Goal: Information Seeking & Learning: Learn about a topic

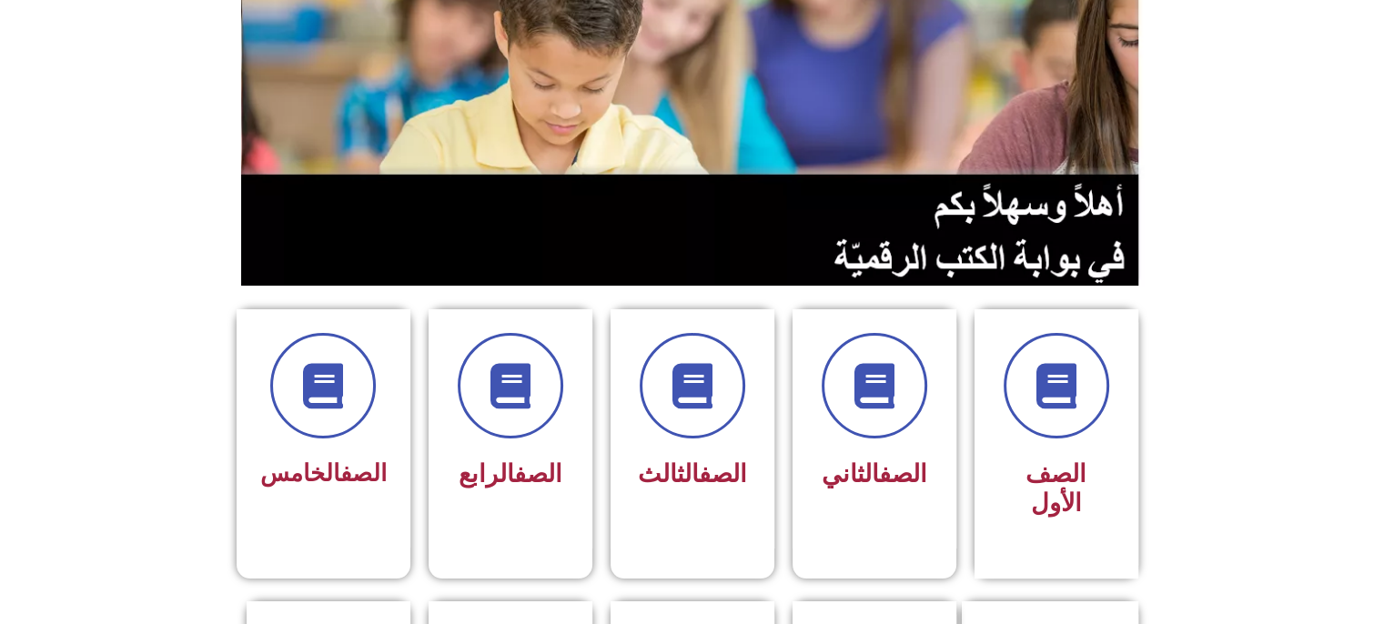
scroll to position [455, 0]
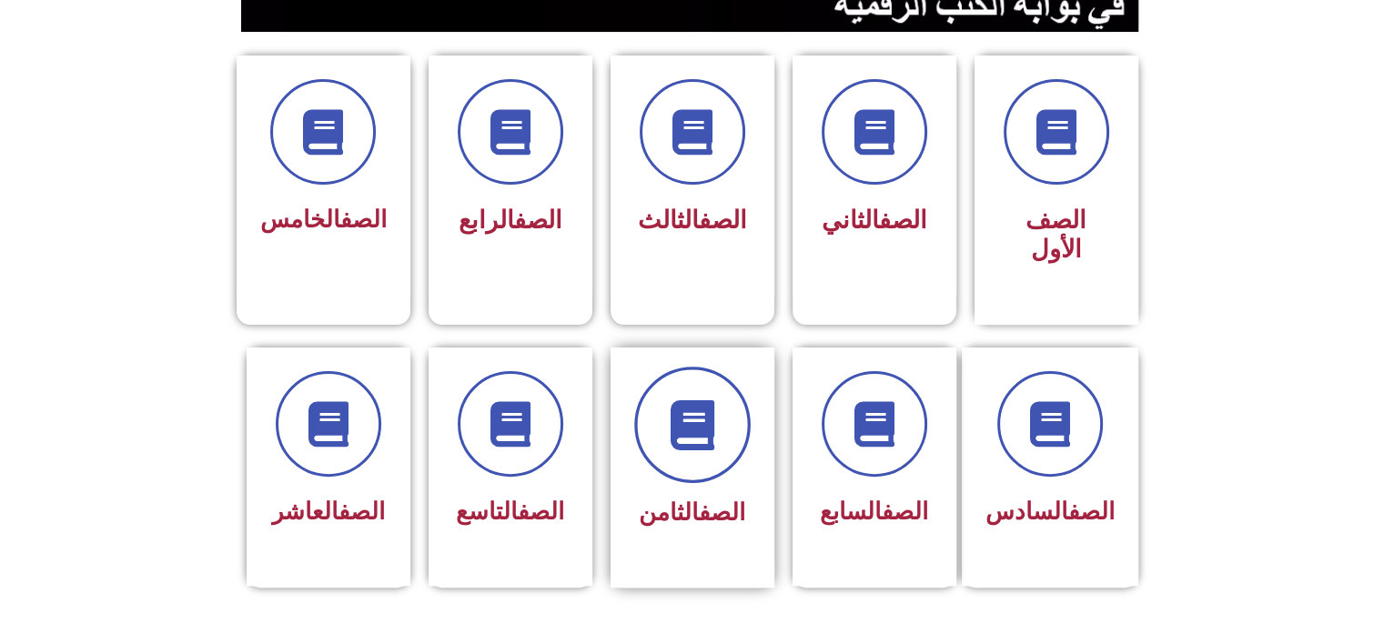
click at [710, 399] on icon at bounding box center [692, 424] width 50 height 50
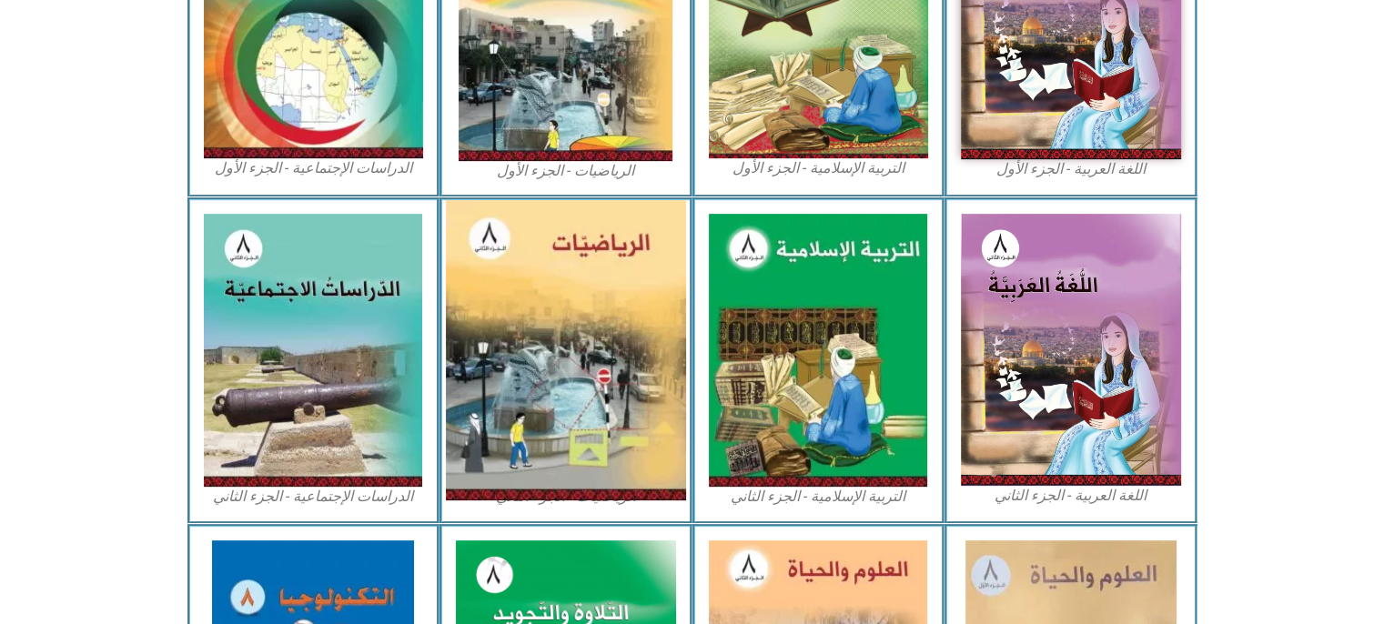
scroll to position [994, 0]
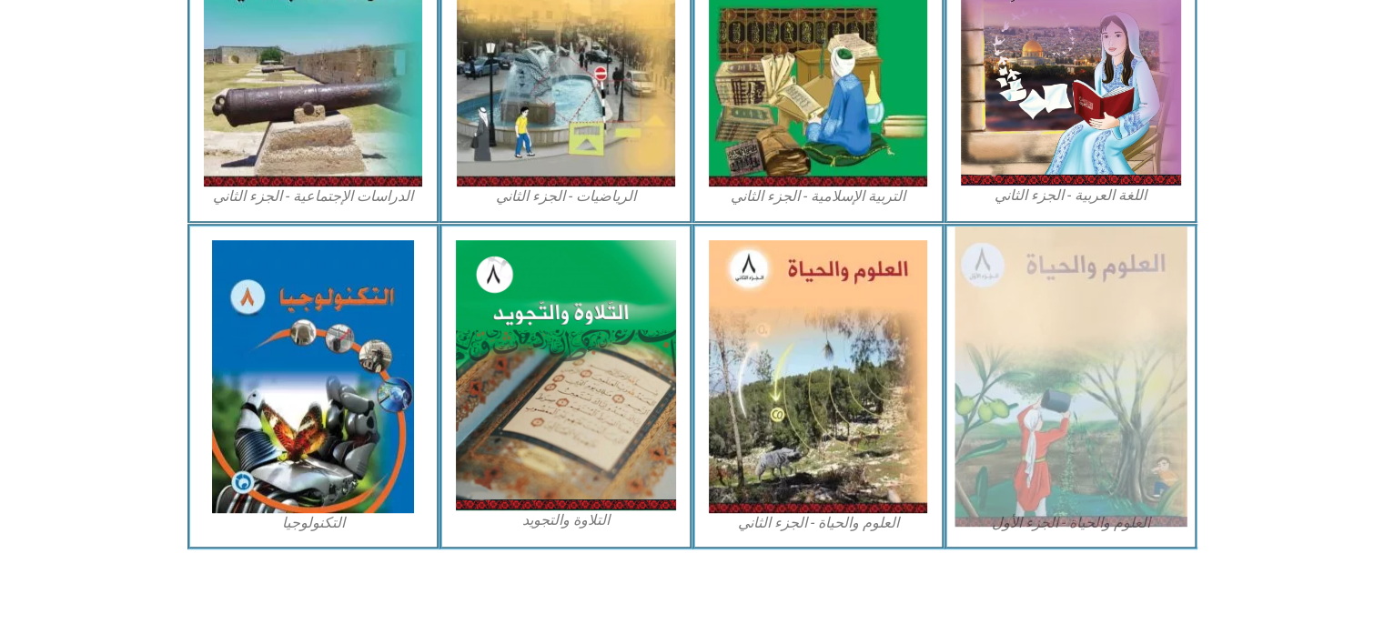
click at [1170, 313] on img at bounding box center [1071, 377] width 232 height 300
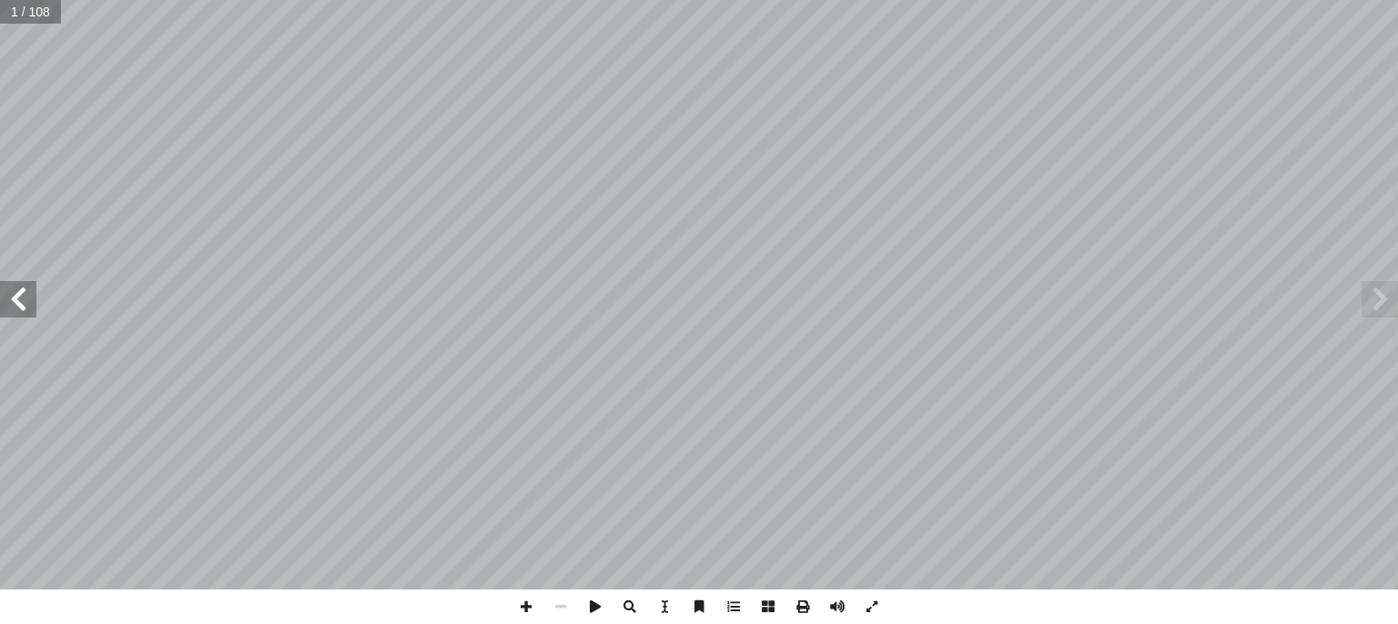
click at [5, 308] on span at bounding box center [18, 299] width 36 height 36
click at [7, 308] on span at bounding box center [18, 299] width 36 height 36
click at [6, 292] on span at bounding box center [18, 299] width 36 height 36
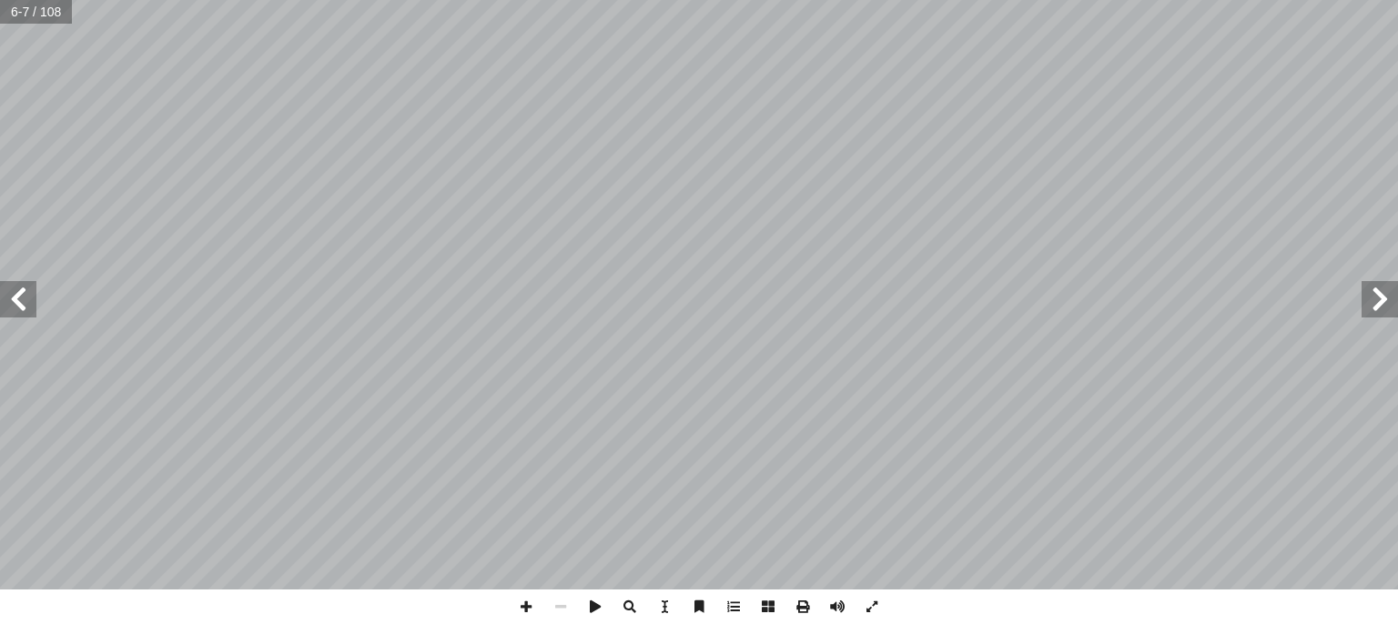
click at [0, 300] on span at bounding box center [18, 299] width 36 height 36
click at [4, 298] on span at bounding box center [18, 299] width 36 height 36
click at [22, 299] on span at bounding box center [18, 299] width 36 height 36
click at [4, 293] on span at bounding box center [18, 299] width 36 height 36
click at [1083, 601] on div "٦ ٌ حداهمــا عدســة إ ن للتكبيــر، ا ْ ــب بهــذا ا��ســم؛ ��حتوائــه علــى عدس…" at bounding box center [699, 312] width 1398 height 624
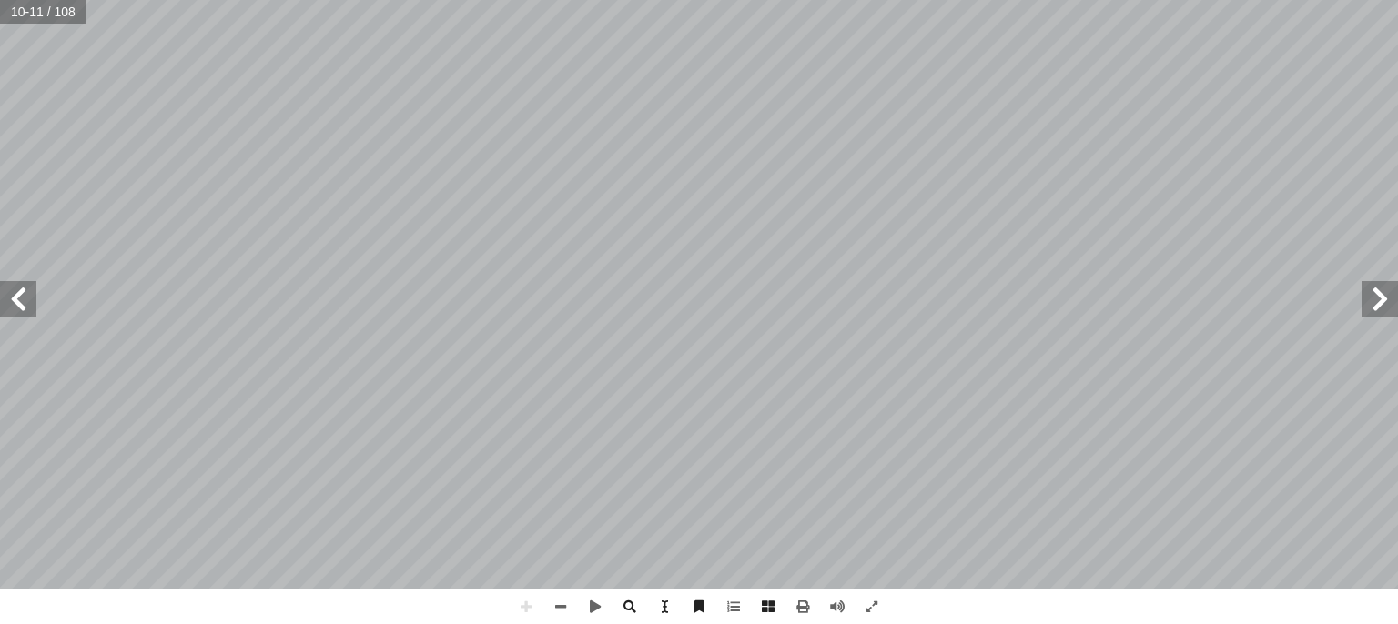
click at [1147, 608] on div "٦ ٌ حداهمــا عدســة إ ن للتكبيــر، ا ْ ــب بهــذا ا��ســم؛ ��حتوائــه علــى عدس…" at bounding box center [699, 312] width 1398 height 624
click at [1147, 547] on div "٦ ٌ حداهمــا عدســة إ ن للتكبيــر، ا ْ ــب بهــذا ا��ســم؛ ��حتوائــه علــى عدس…" at bounding box center [699, 312] width 1398 height 624
click at [1222, 577] on div "٦ ٌ حداهمــا عدســة إ ن للتكبيــر، ا ْ ــب بهــذا ا��ســم؛ ��حتوائــه علــى عدس…" at bounding box center [699, 312] width 1398 height 624
click at [1218, 612] on div "٦ ٌ حداهمــا عدســة إ ن للتكبيــر، ا ْ ــب بهــذا ا��ســم؛ ��حتوائــه علــى عدس…" at bounding box center [699, 312] width 1398 height 624
click at [1218, 611] on div "٦ ٌ حداهمــا عدســة إ ن للتكبيــر، ا ْ ــب بهــذا ا��ســم؛ ��حتوائــه علــى عدس…" at bounding box center [699, 312] width 1398 height 624
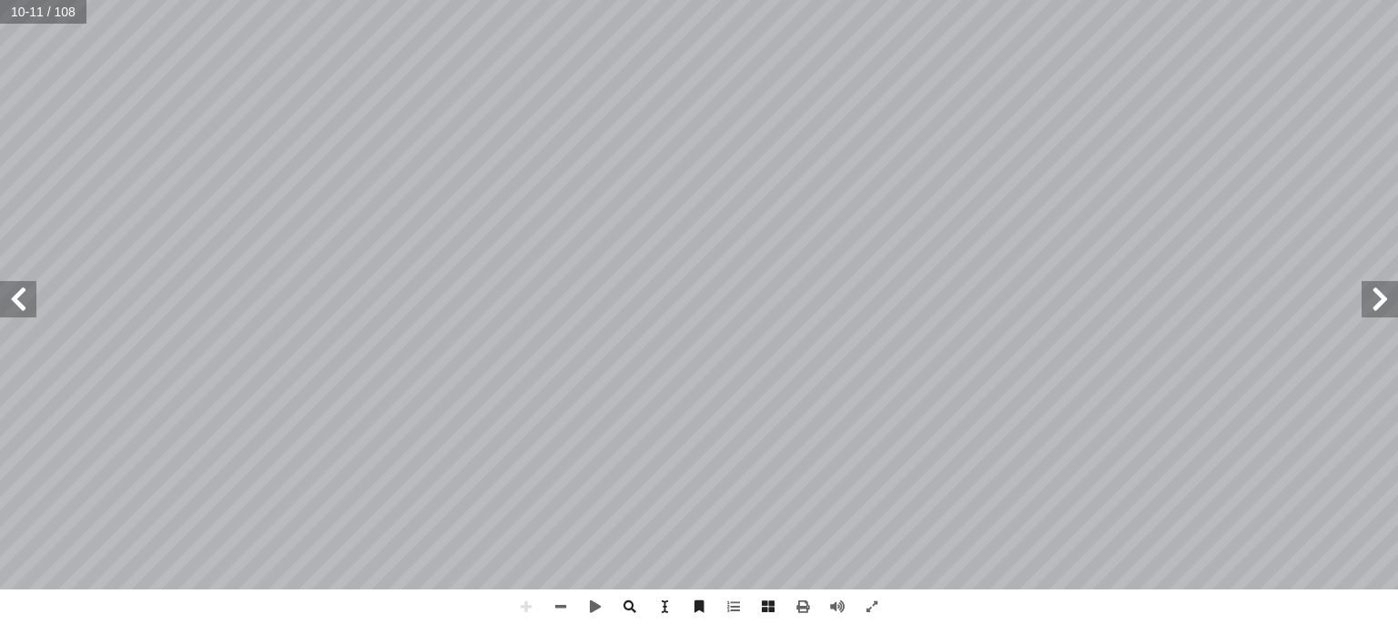
click at [1218, 599] on div "٦ ٌ حداهمــا عدســة إ ن للتكبيــر، ا ْ ــب بهــذا ا��ســم؛ ��حتوائــه علــى عدس…" at bounding box center [699, 312] width 1398 height 624
click at [1218, 591] on div "٦ ٌ حداهمــا عدســة إ ن للتكبيــر، ا ْ ــب بهــذا ا��ســم؛ ��حتوائــه علــى عدس…" at bounding box center [699, 312] width 1398 height 624
click at [1279, 618] on div "٦ ٌ حداهمــا عدســة إ ن للتكبيــر، ا ْ ــب بهــذا ا��ســم؛ ��حتوائــه علــى عدس…" at bounding box center [699, 312] width 1398 height 624
click at [1276, 618] on div "٦ ٌ حداهمــا عدســة إ ن للتكبيــر، ا ْ ــب بهــذا ا��ســم؛ ��حتوائــه علــى عدس…" at bounding box center [699, 312] width 1398 height 624
drag, startPoint x: 1276, startPoint y: 618, endPoint x: 1280, endPoint y: 604, distance: 14.4
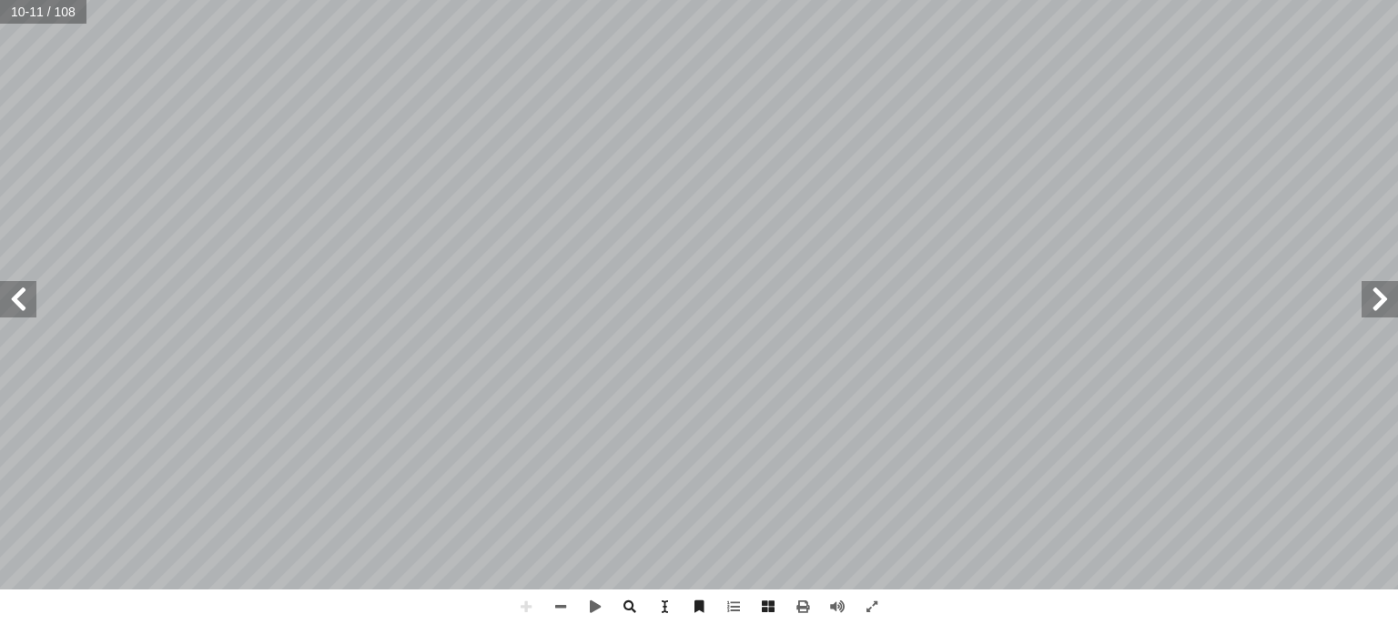
click at [1280, 604] on div "٦ ٌ حداهمــا عدســة إ ن للتكبيــر، ا ْ ــب بهــذا ا��ســم؛ ��حتوائــه علــى عدس…" at bounding box center [699, 312] width 1398 height 624
click at [1298, 589] on div "٦ ٌ حداهمــا عدســة إ ن للتكبيــر، ا ْ ــب بهــذا ا��ســم؛ ��حتوائــه علــى عدس…" at bounding box center [699, 312] width 1398 height 624
drag, startPoint x: 1280, startPoint y: 604, endPoint x: 1299, endPoint y: 591, distance: 22.7
click at [1299, 591] on div "٦ ٌ حداهمــا عدســة إ ن للتكبيــر، ا ْ ــب بهــذا ا��ســم؛ ��حتوائــه علــى عدس…" at bounding box center [699, 312] width 1398 height 624
click at [1290, 521] on div "٦ ٌ حداهمــا عدســة إ ن للتكبيــر، ا ْ ــب بهــذا ا��ســم؛ ��حتوائــه علــى عدس…" at bounding box center [699, 312] width 1398 height 624
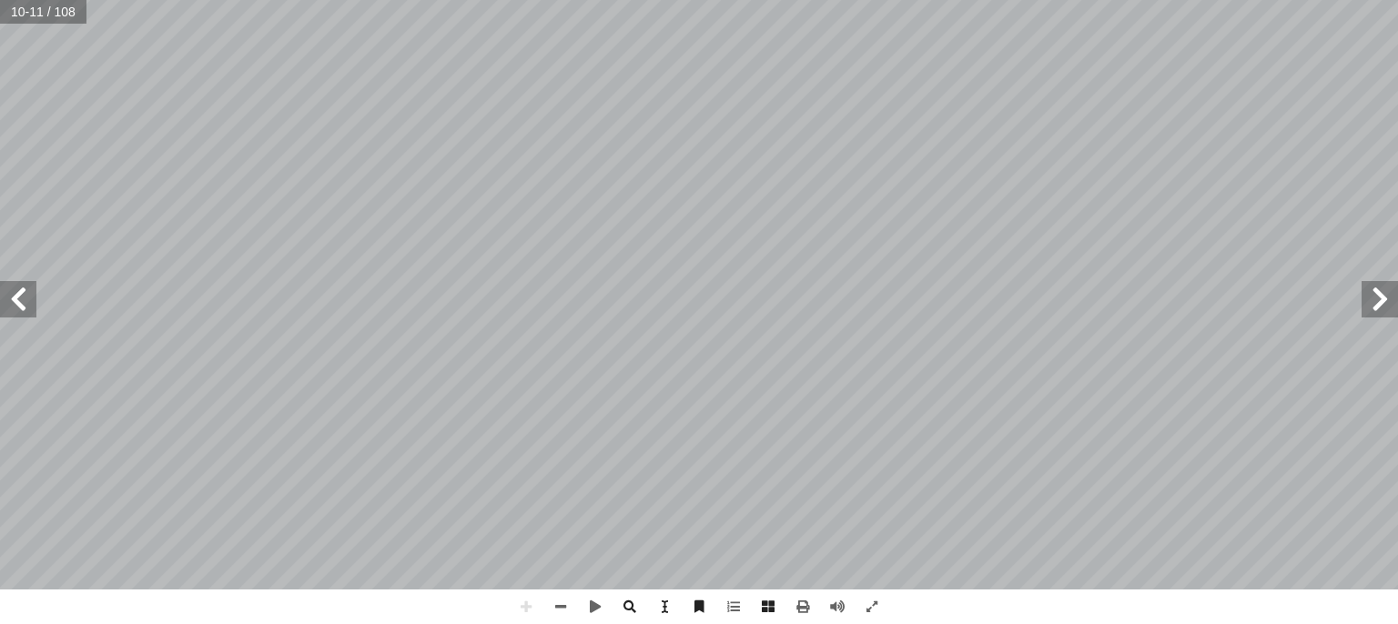
drag, startPoint x: 1269, startPoint y: 599, endPoint x: 972, endPoint y: 659, distance: 303.6
click at [972, 166] on html "الصفحة الرئيسية الصف الأول الصف الثاني الصف الثالث الصف الرابع الصف الخامس الصف…" at bounding box center [699, 83] width 1398 height 166
click at [586, 601] on span at bounding box center [595, 607] width 35 height 35
click at [468, 591] on div "٦ ٌ حداهمــا عدســة إ ن للتكبيــر، ا ْ ــب بهــذا ا��ســم؛ ��حتوائــه علــى عدس…" at bounding box center [699, 312] width 1398 height 624
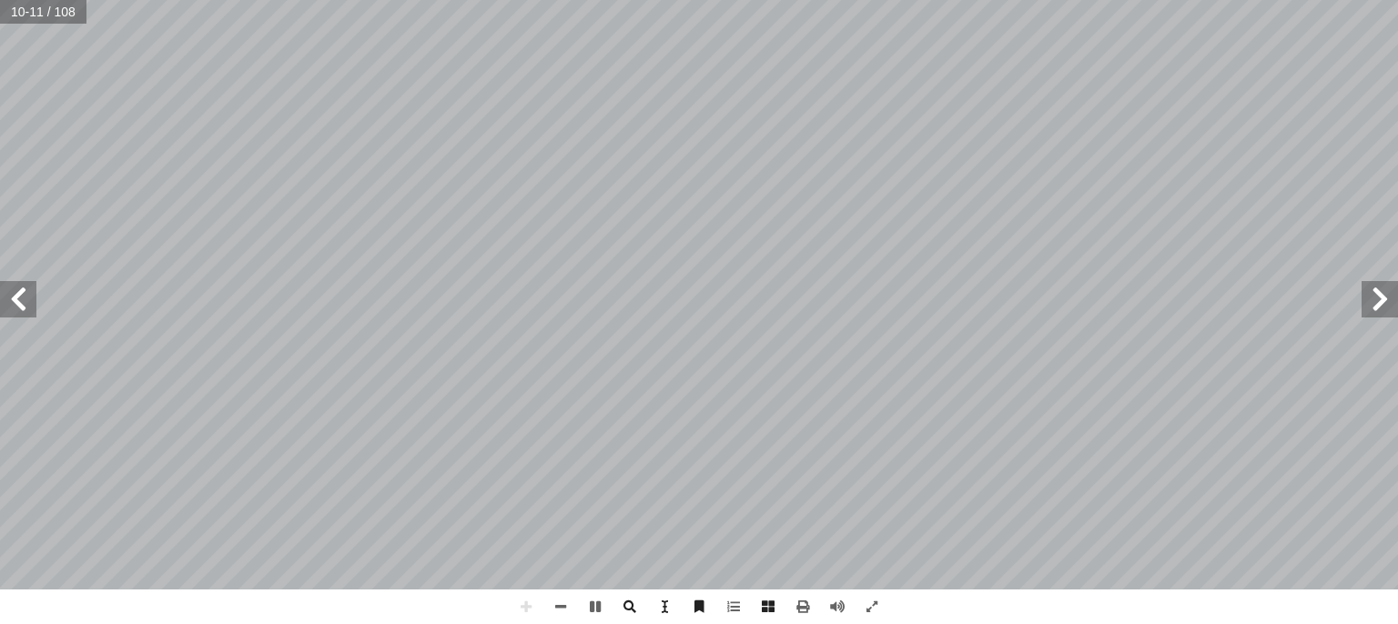
click at [468, 591] on div "٦ ٌ حداهمــا عدســة إ ن للتكبيــر، ا ْ ــب بهــذا ا��ســم؛ ��حتوائــه علــى عدس…" at bounding box center [699, 312] width 1398 height 624
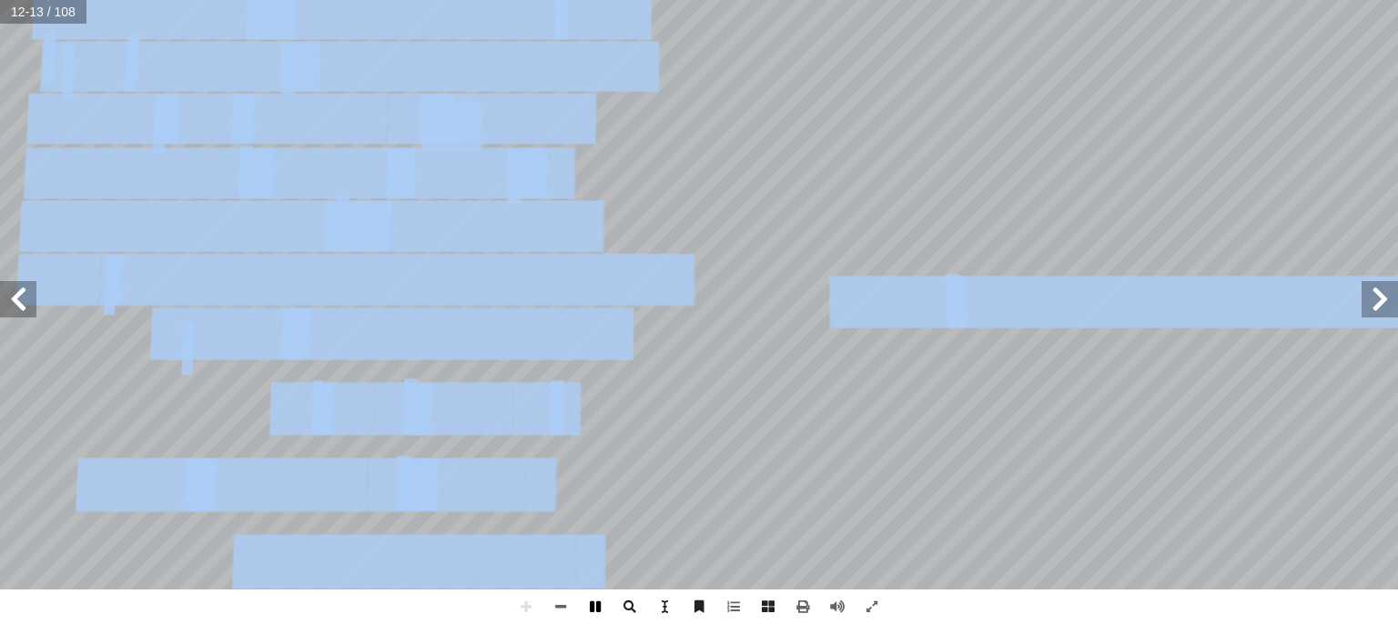
click at [593, 605] on span at bounding box center [595, 607] width 35 height 35
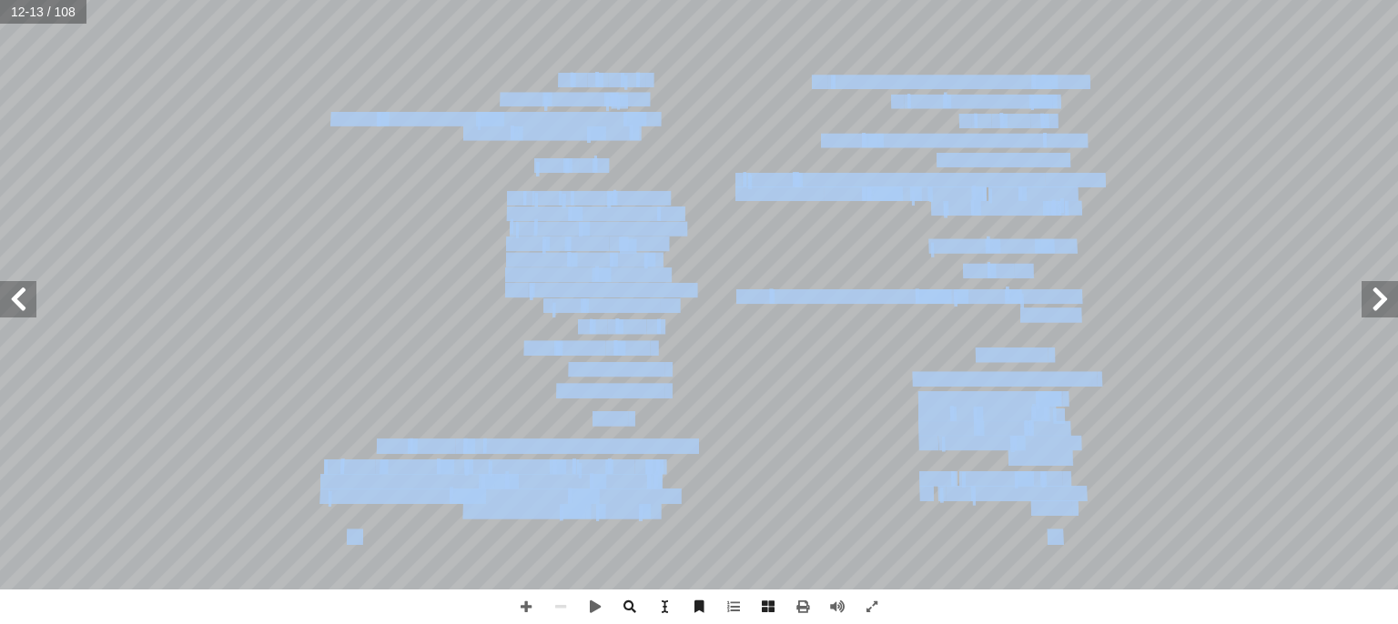
click at [1384, 283] on span at bounding box center [1379, 299] width 36 height 36
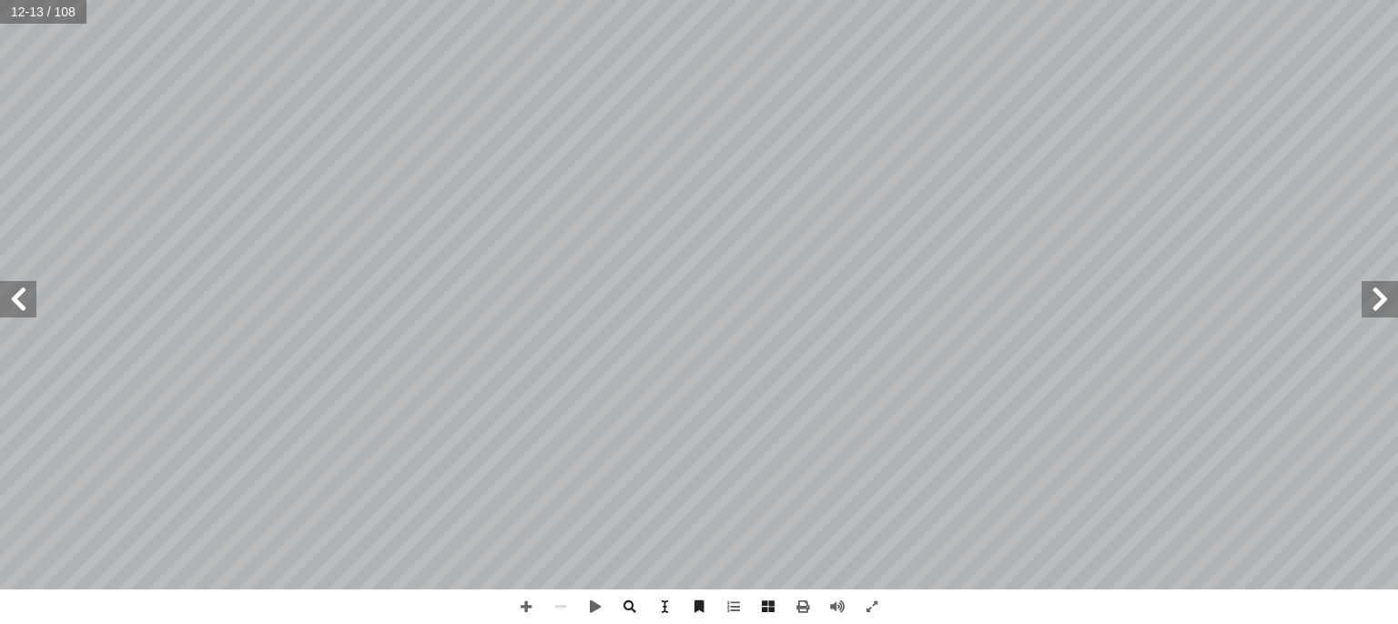
click at [1384, 283] on span at bounding box center [1379, 299] width 36 height 36
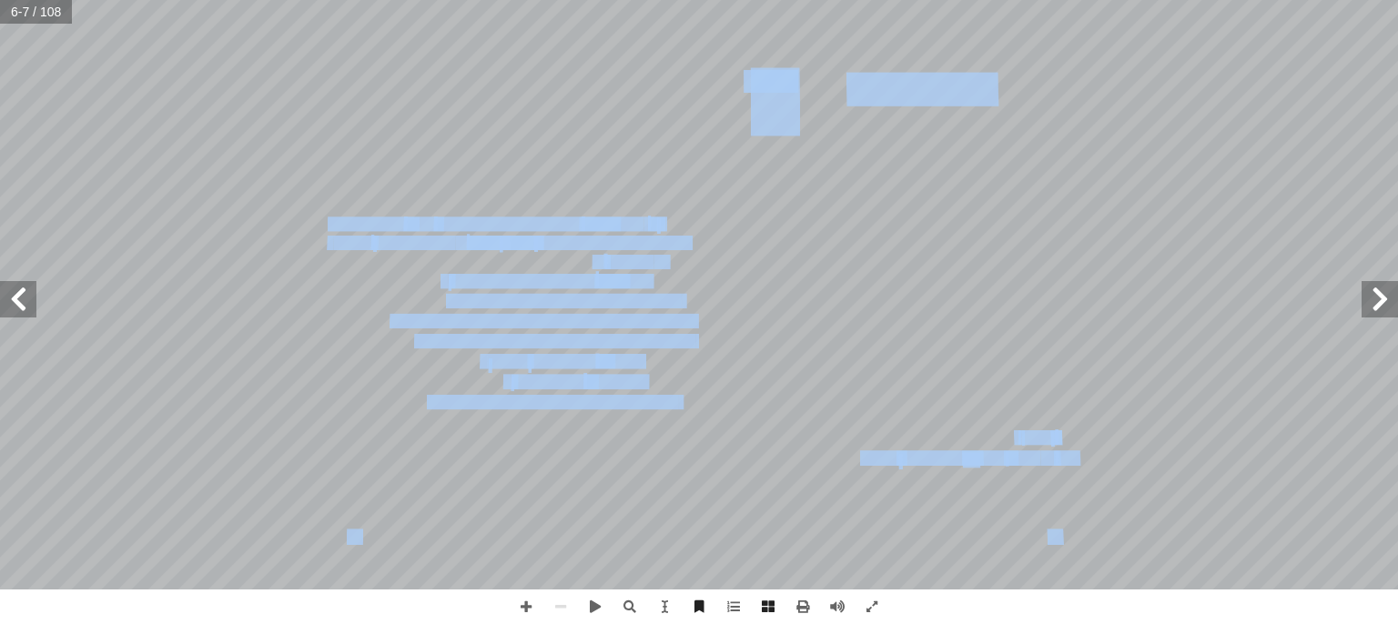
click at [17, 281] on span at bounding box center [18, 299] width 36 height 36
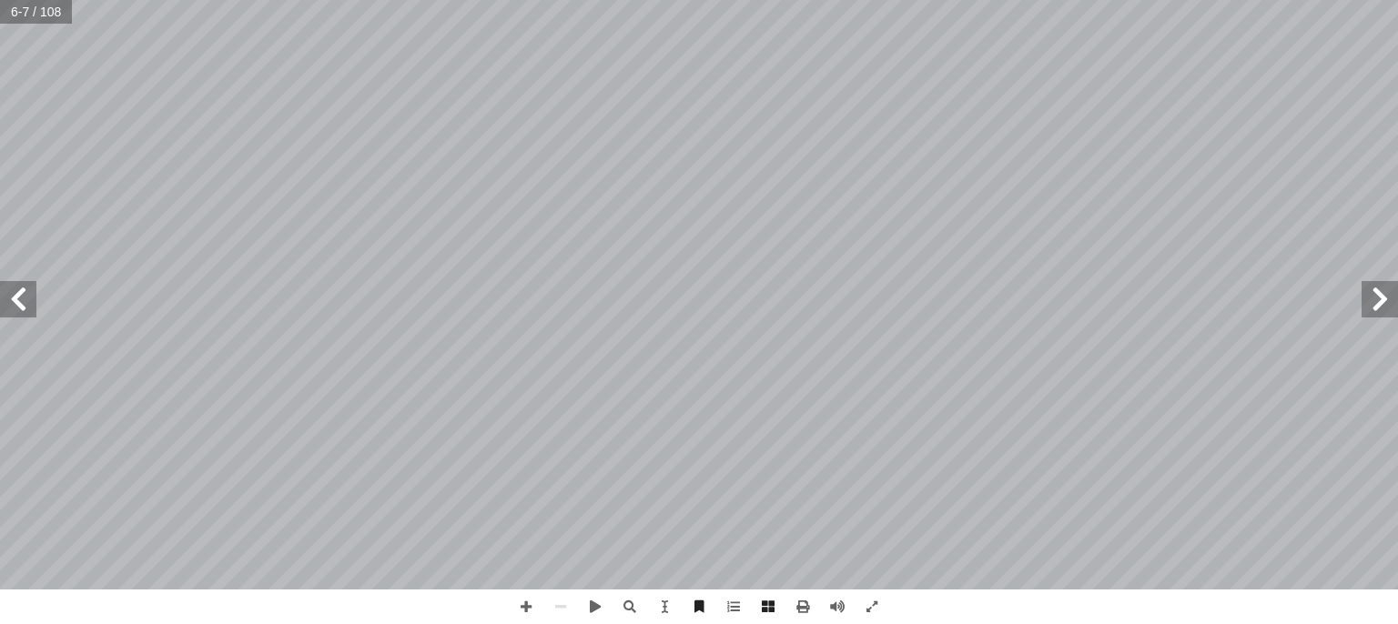
click at [17, 281] on span at bounding box center [18, 299] width 36 height 36
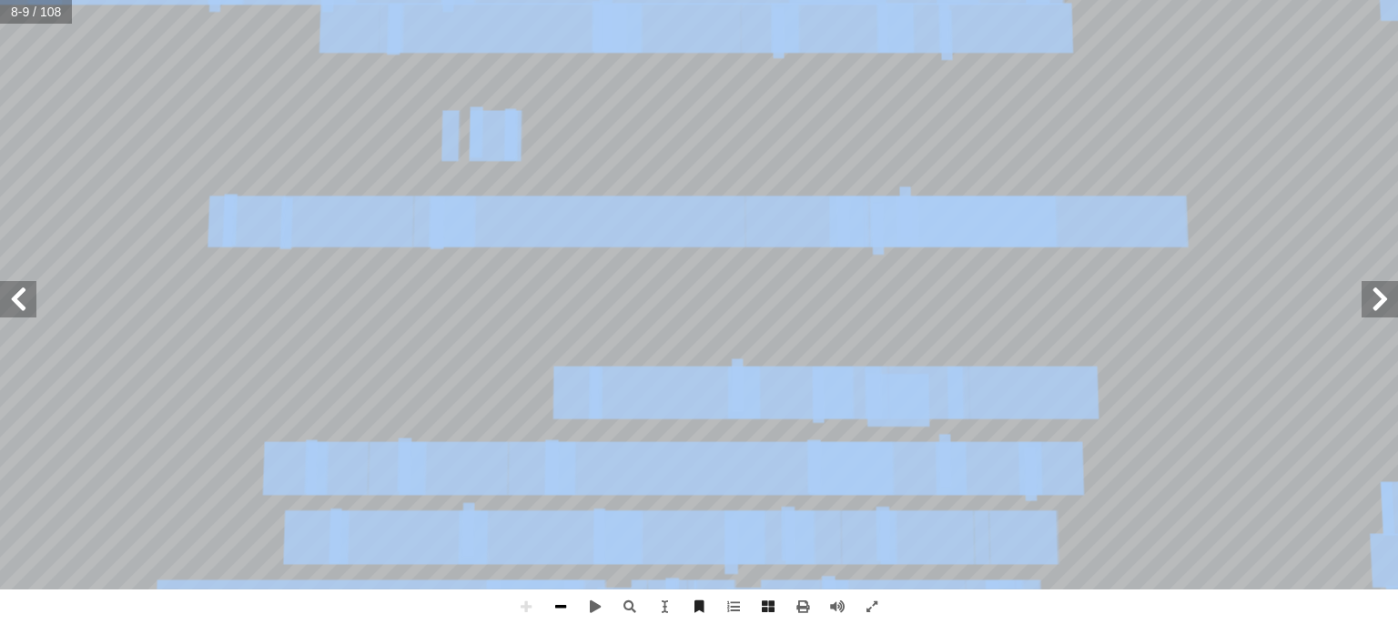
click at [545, 593] on span at bounding box center [560, 607] width 35 height 35
click at [546, 596] on span at bounding box center [560, 607] width 35 height 35
click at [550, 600] on span at bounding box center [560, 607] width 35 height 35
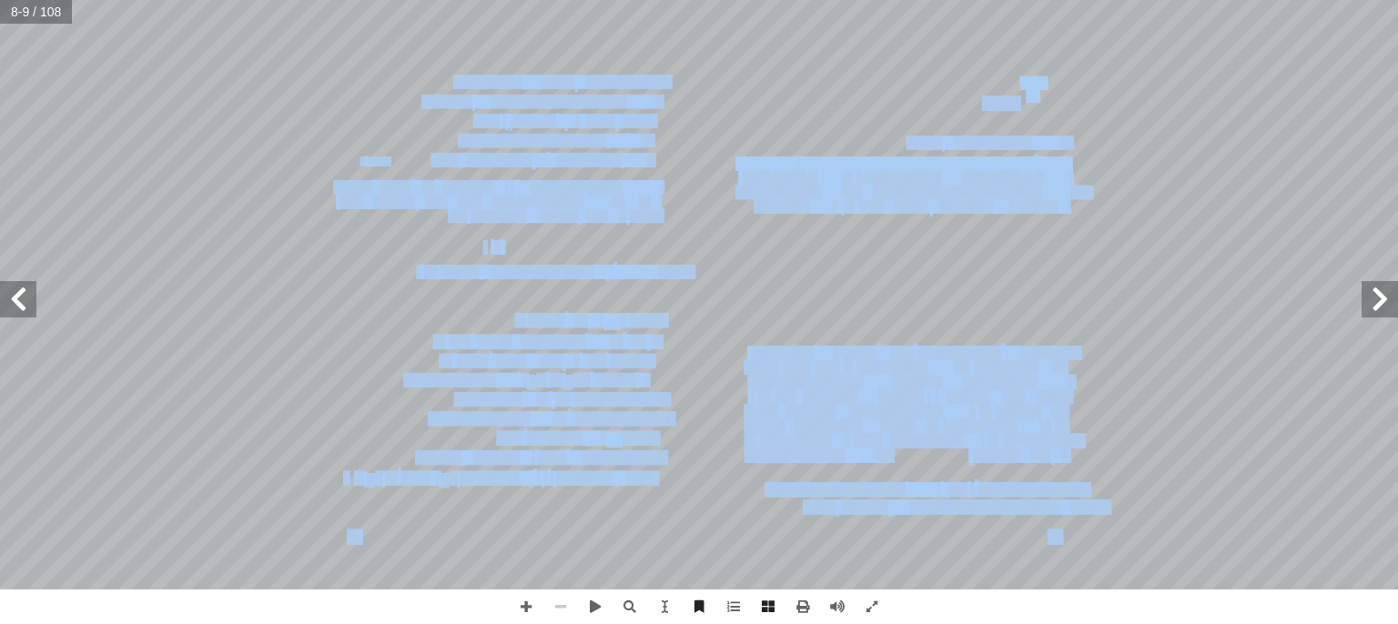
click at [551, 598] on span at bounding box center [560, 607] width 35 height 35
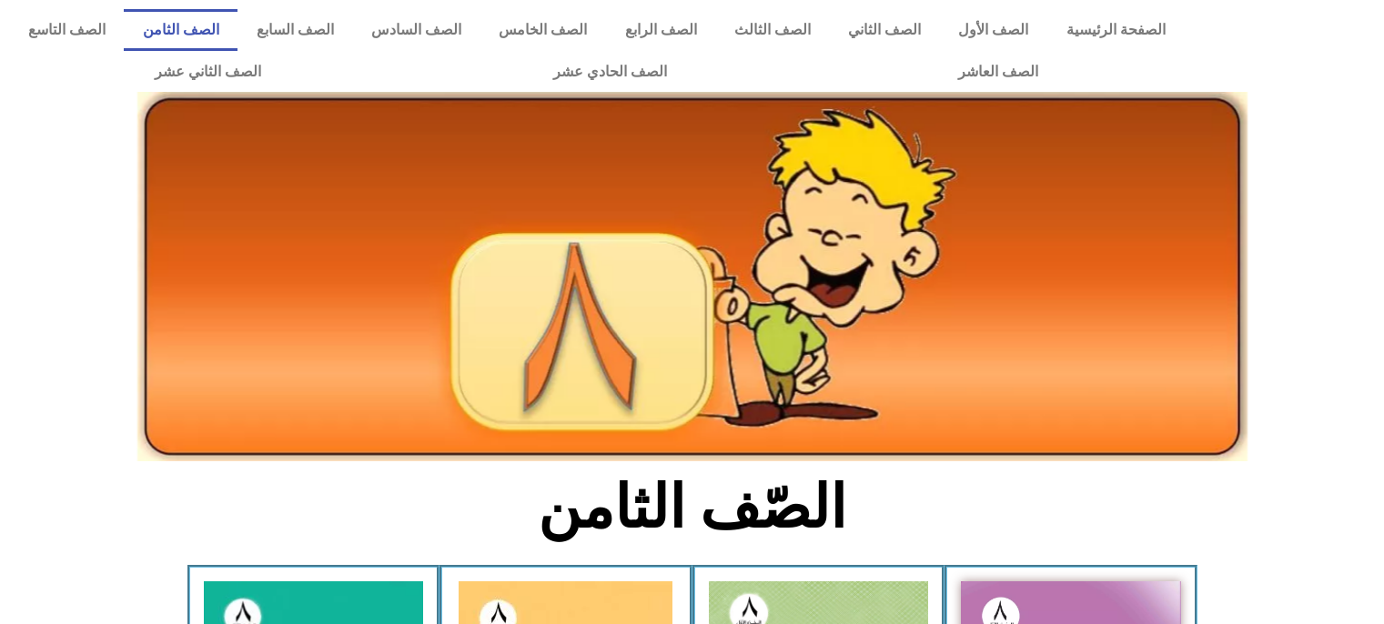
scroll to position [994, 0]
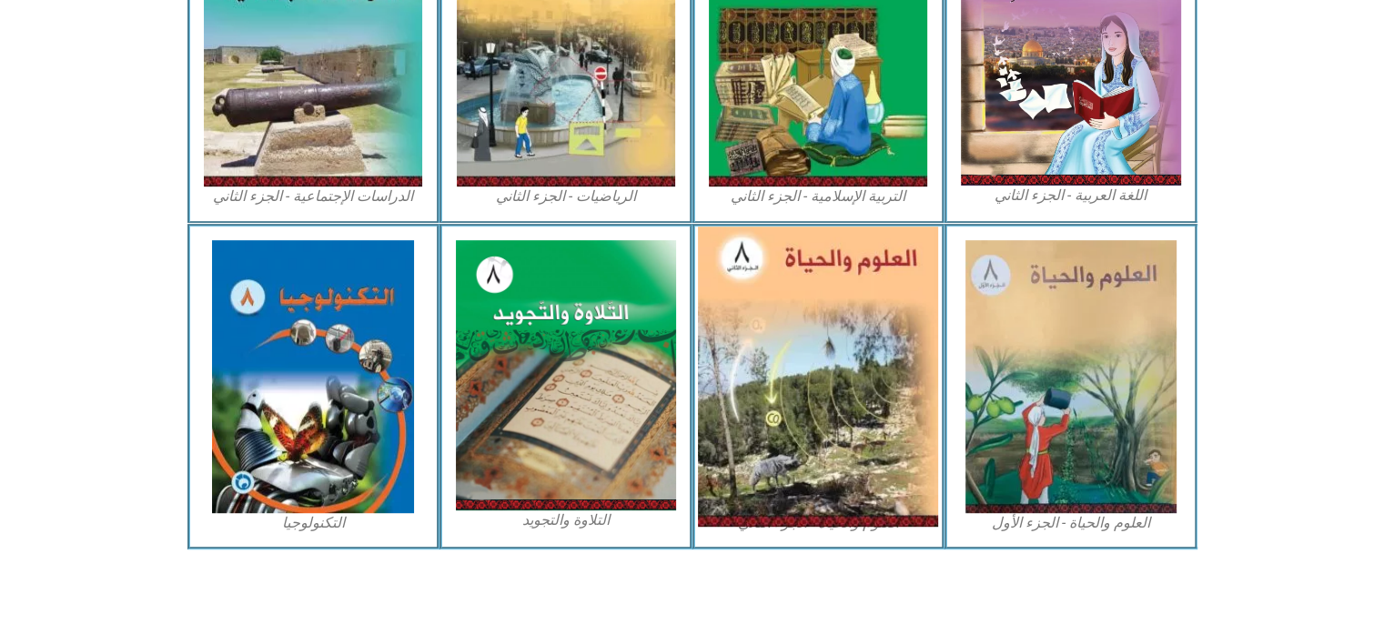
click at [760, 312] on img at bounding box center [818, 377] width 240 height 300
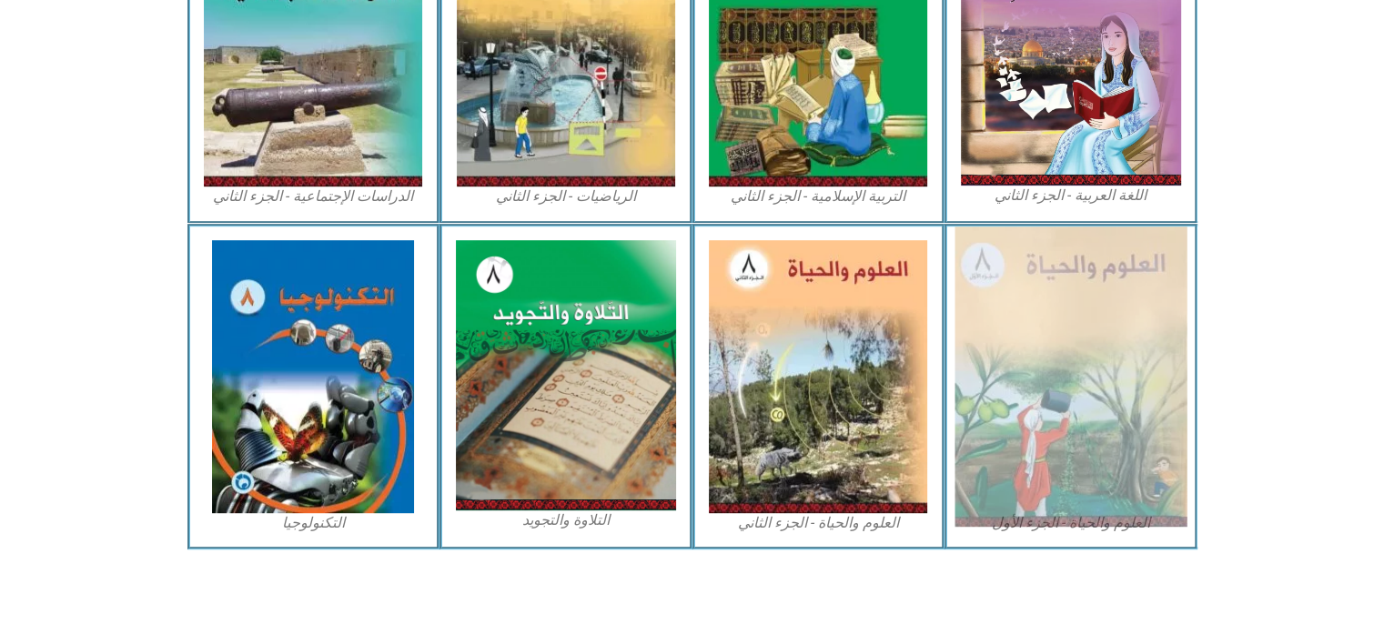
click at [1060, 358] on img at bounding box center [1071, 377] width 232 height 300
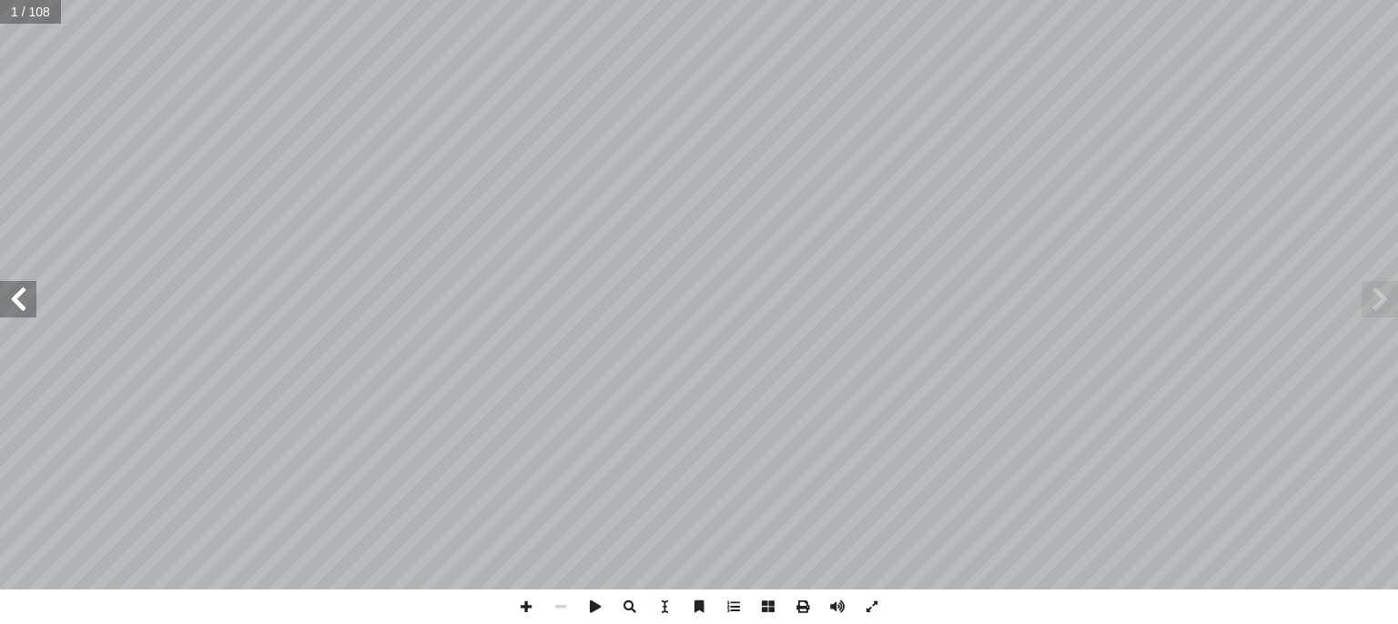
click at [12, 300] on span at bounding box center [18, 299] width 36 height 36
click at [14, 300] on span at bounding box center [18, 299] width 36 height 36
click at [22, 289] on span at bounding box center [18, 299] width 36 height 36
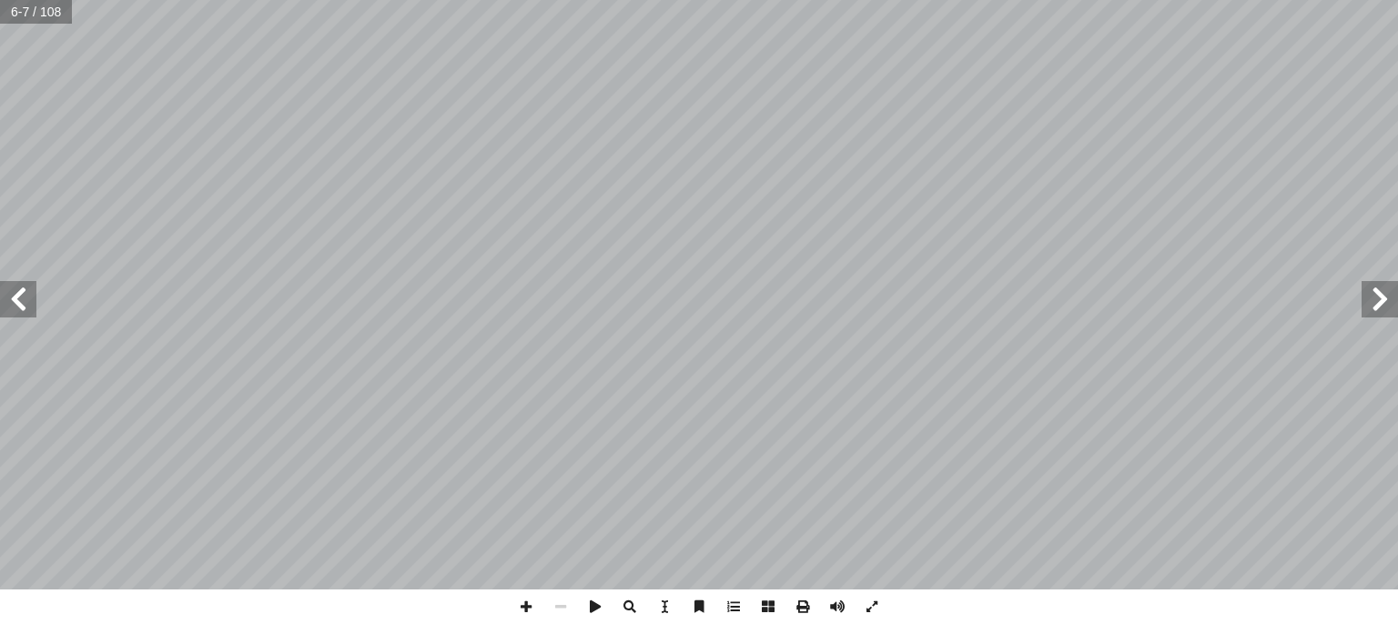
click at [23, 289] on span at bounding box center [18, 299] width 36 height 36
click at [18, 299] on span at bounding box center [18, 299] width 36 height 36
click at [15, 294] on span at bounding box center [18, 299] width 36 height 36
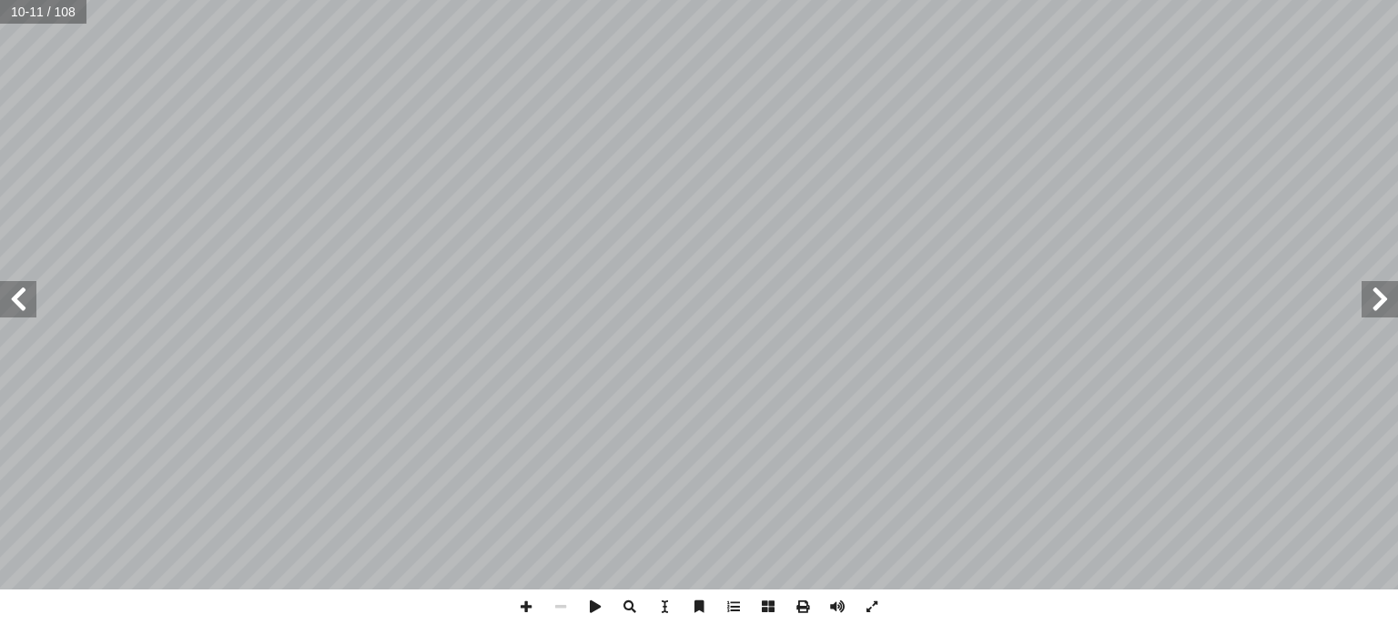
click at [15, 294] on span at bounding box center [18, 299] width 36 height 36
click at [1367, 297] on span at bounding box center [1379, 299] width 36 height 36
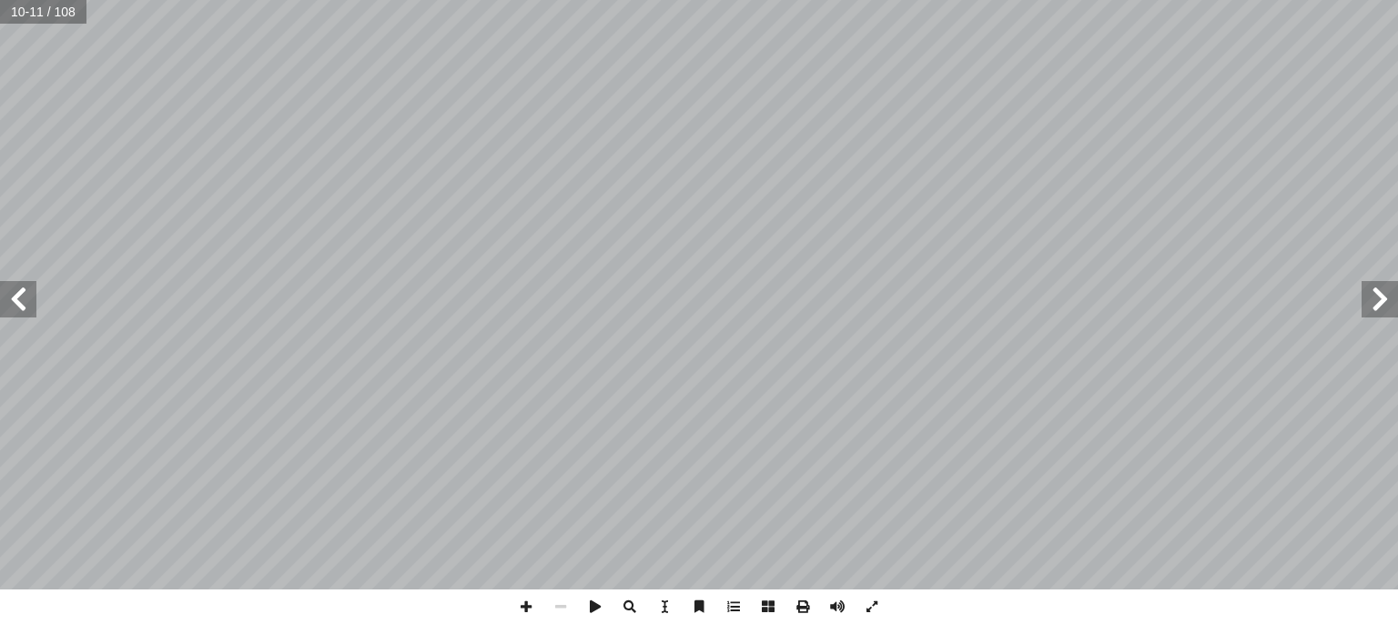
click at [1367, 297] on span at bounding box center [1379, 299] width 36 height 36
click at [1372, 292] on span at bounding box center [1379, 299] width 36 height 36
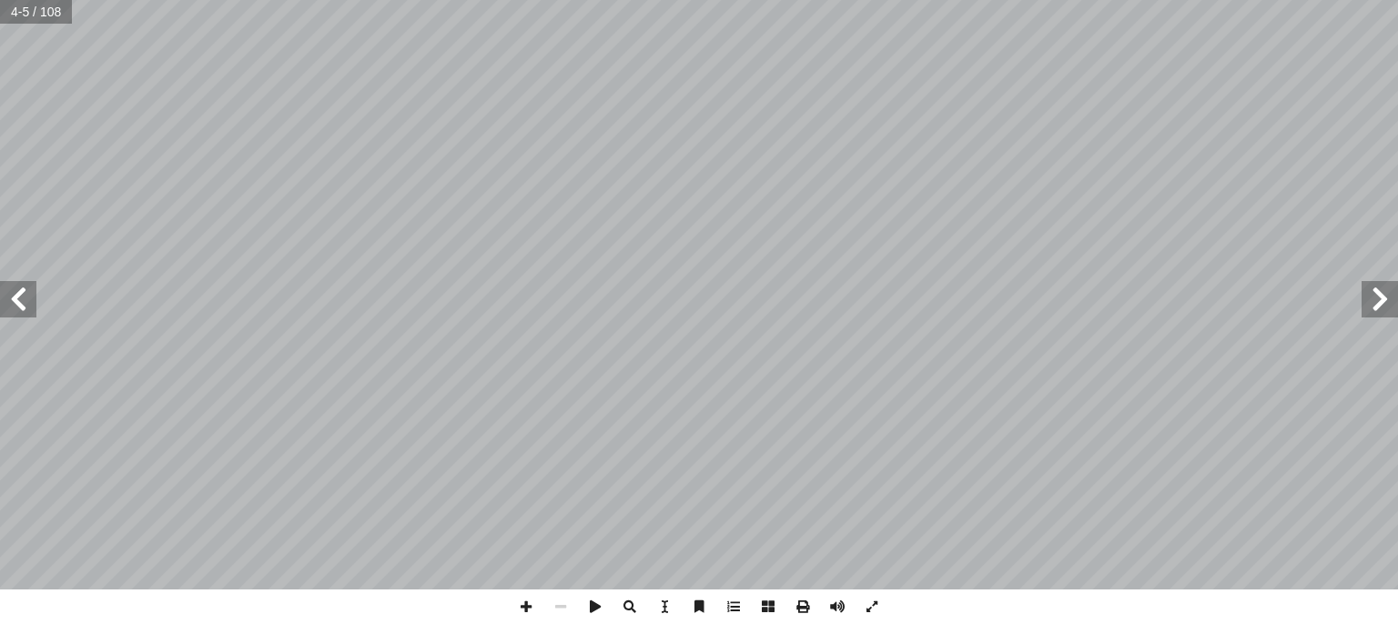
click at [20, 317] on div "مقدمة ينــدرج اهتمــام وزارة التربيــة والتعليــم الفلســطينية بتطويــر مناهــج…" at bounding box center [699, 295] width 1398 height 590
click at [14, 287] on span at bounding box center [18, 299] width 36 height 36
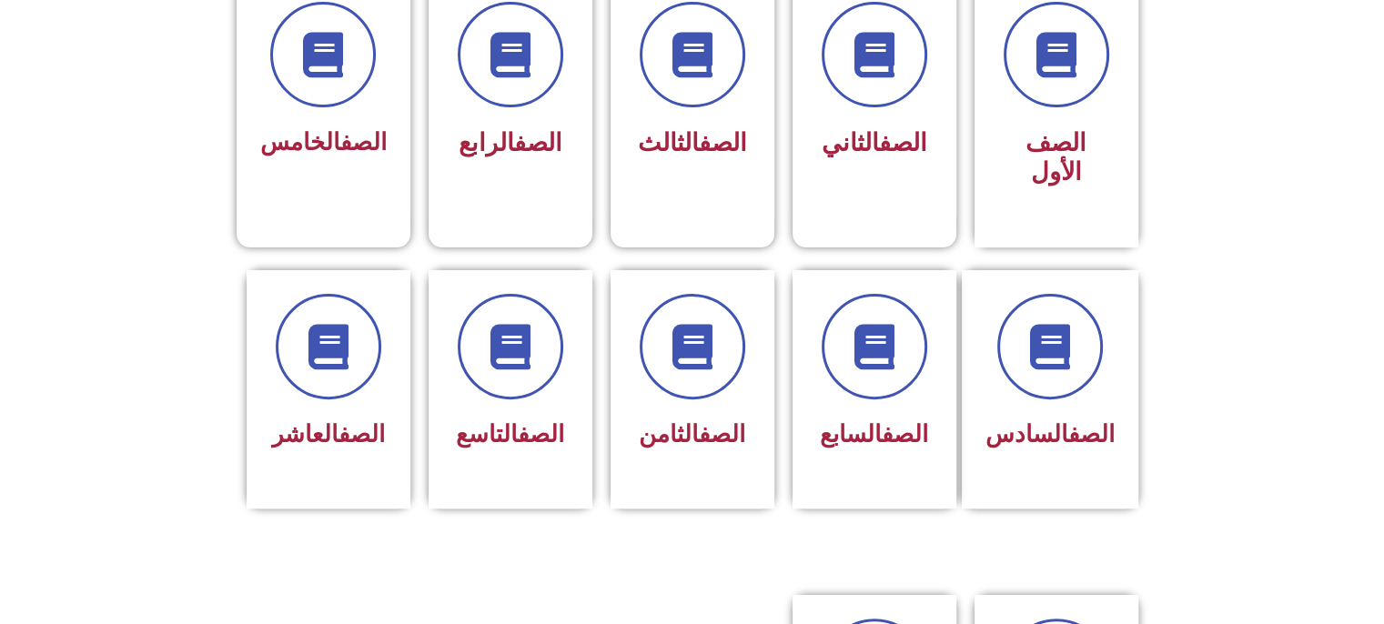
scroll to position [455, 0]
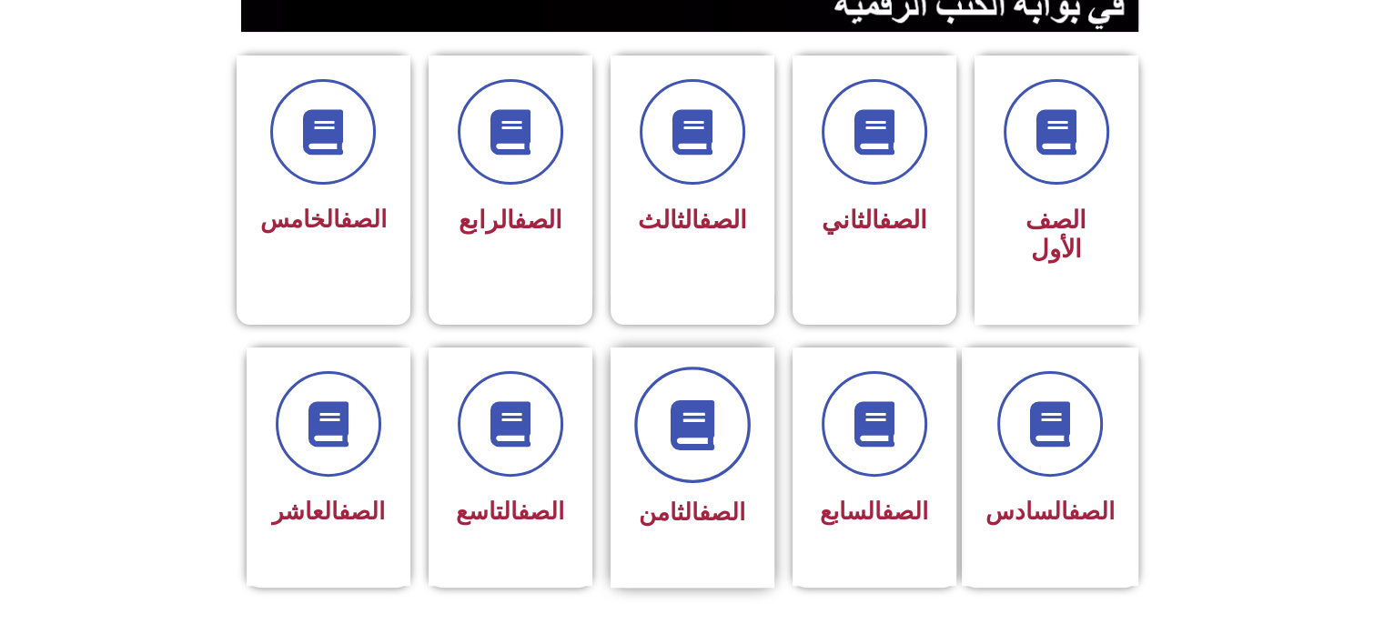
click at [708, 434] on span at bounding box center [692, 425] width 116 height 116
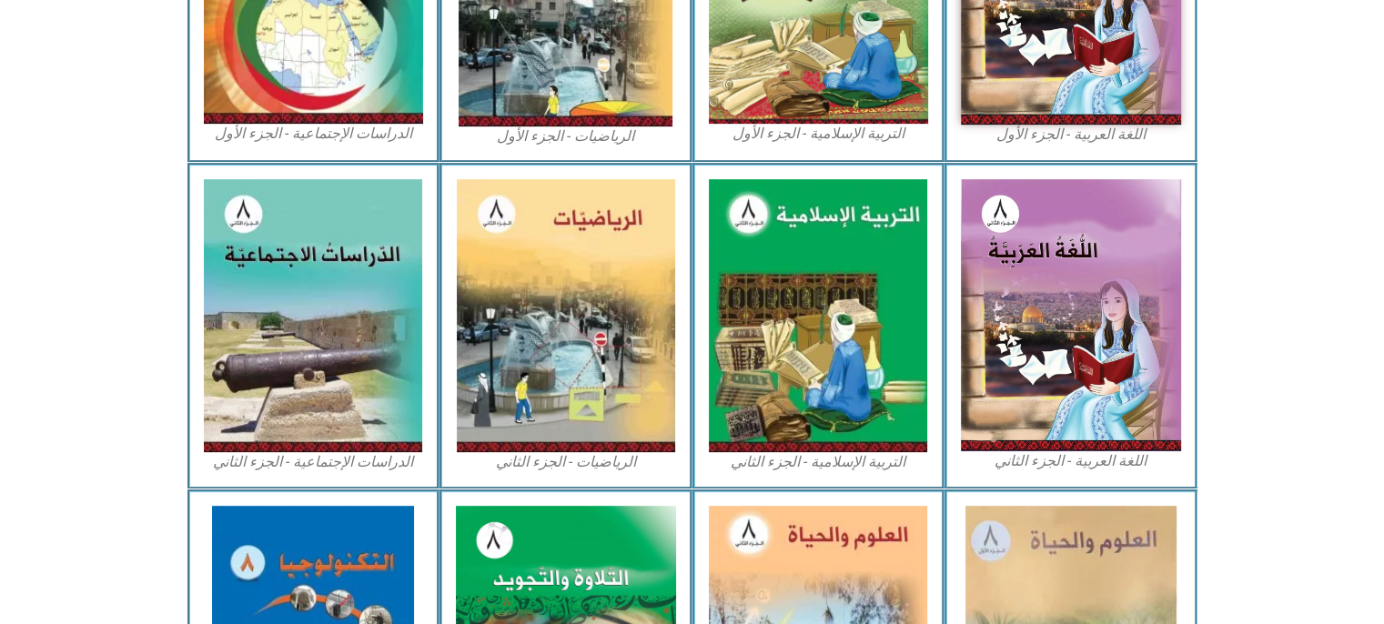
scroll to position [910, 0]
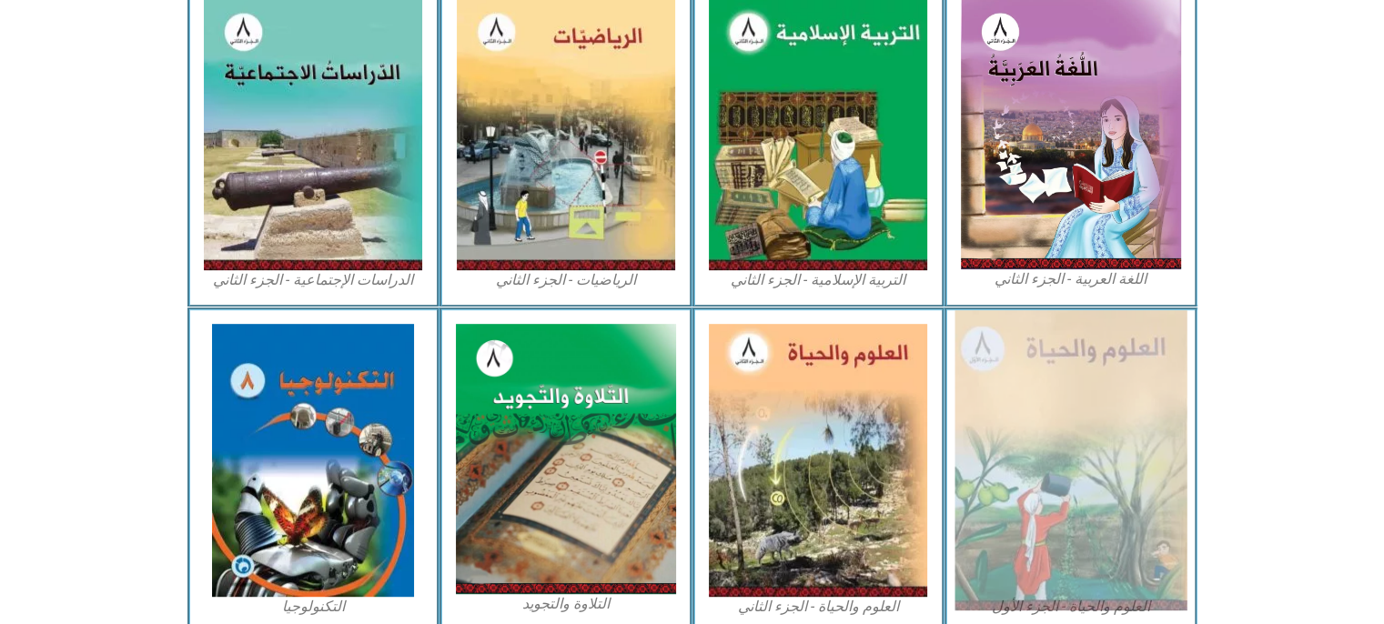
click at [1037, 441] on img at bounding box center [1071, 460] width 232 height 300
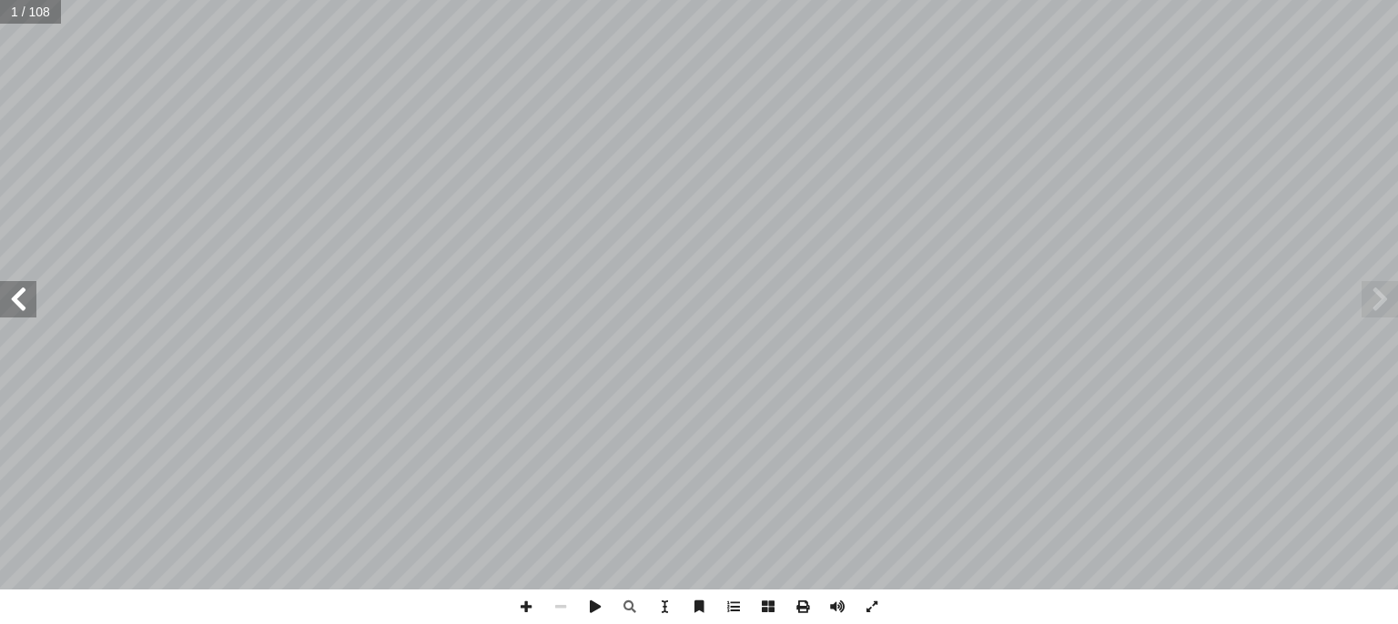
click at [19, 288] on span at bounding box center [18, 299] width 36 height 36
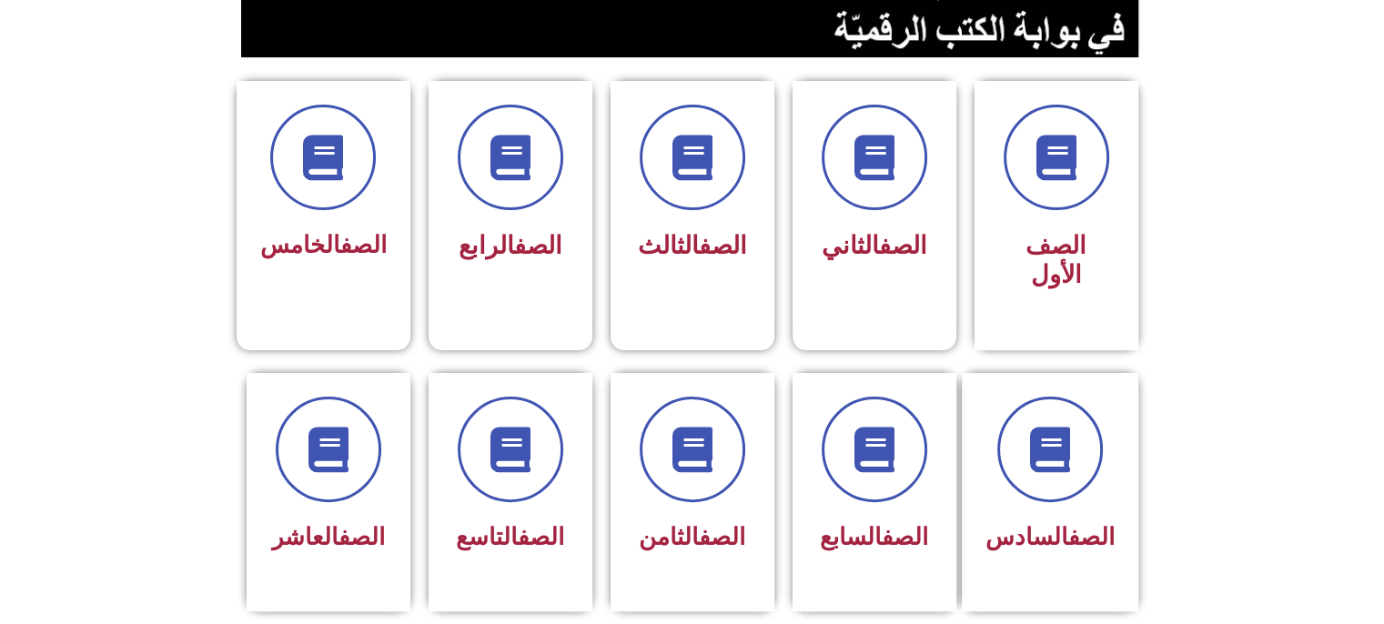
scroll to position [521, 0]
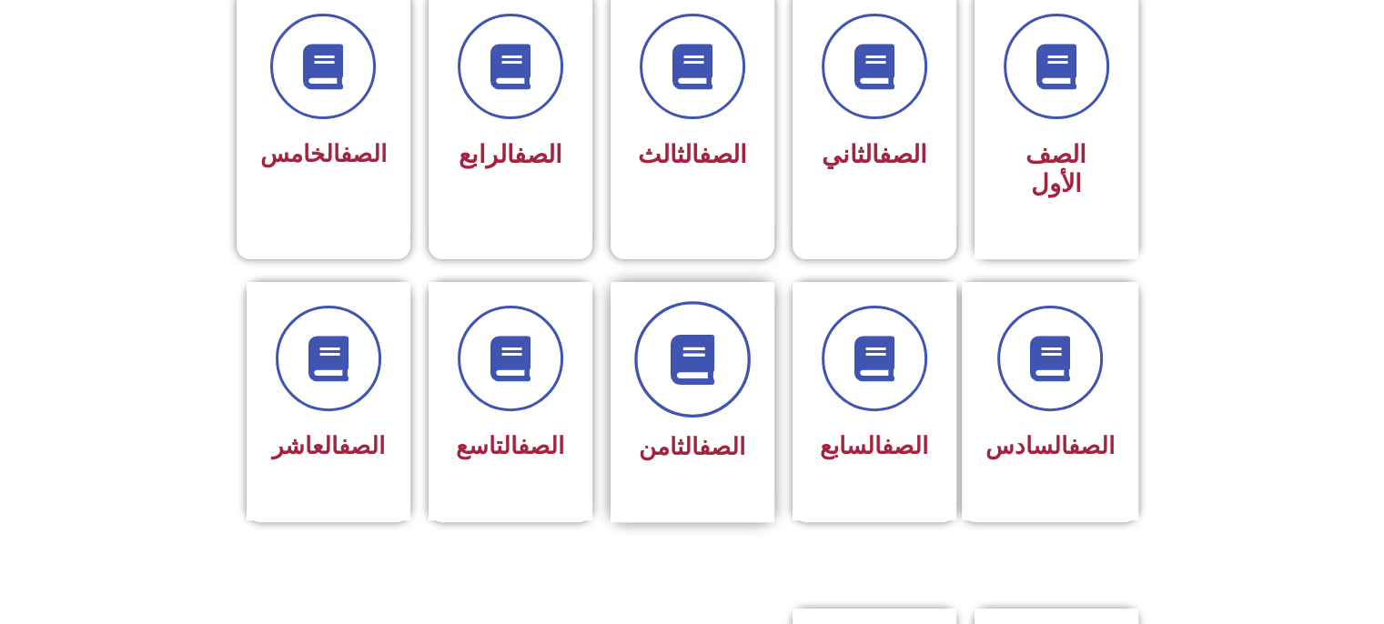
click at [648, 340] on span at bounding box center [692, 359] width 116 height 116
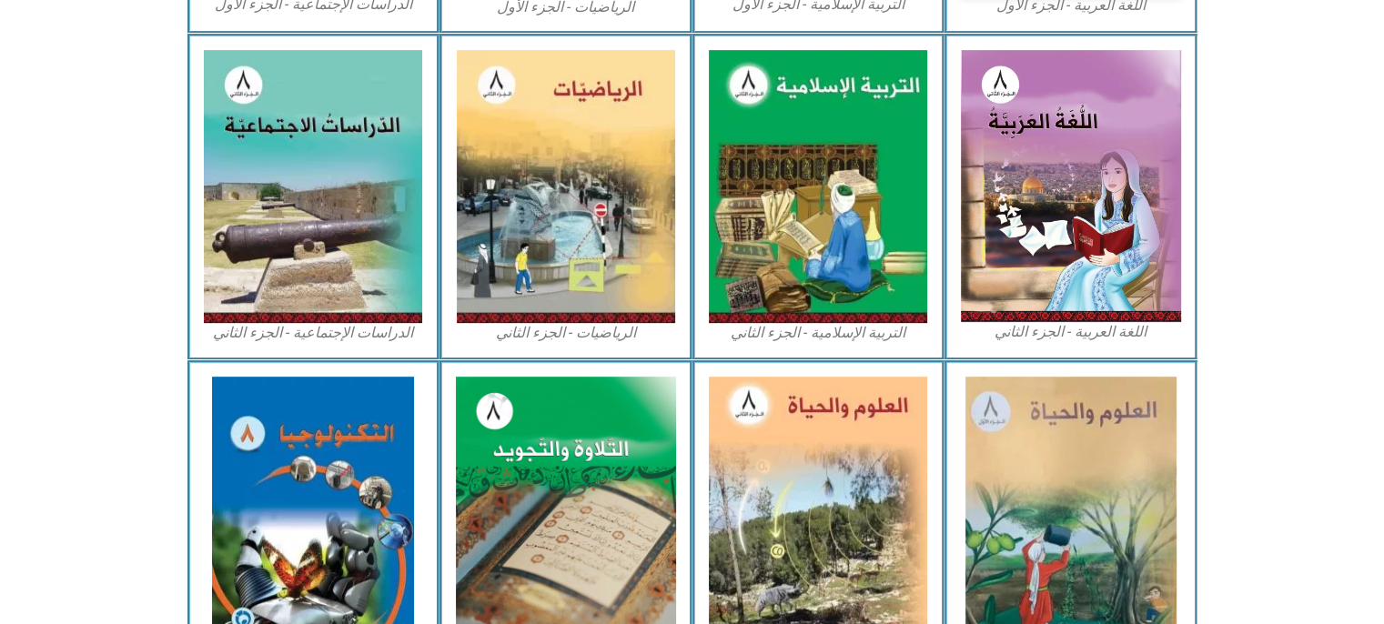
scroll to position [899, 0]
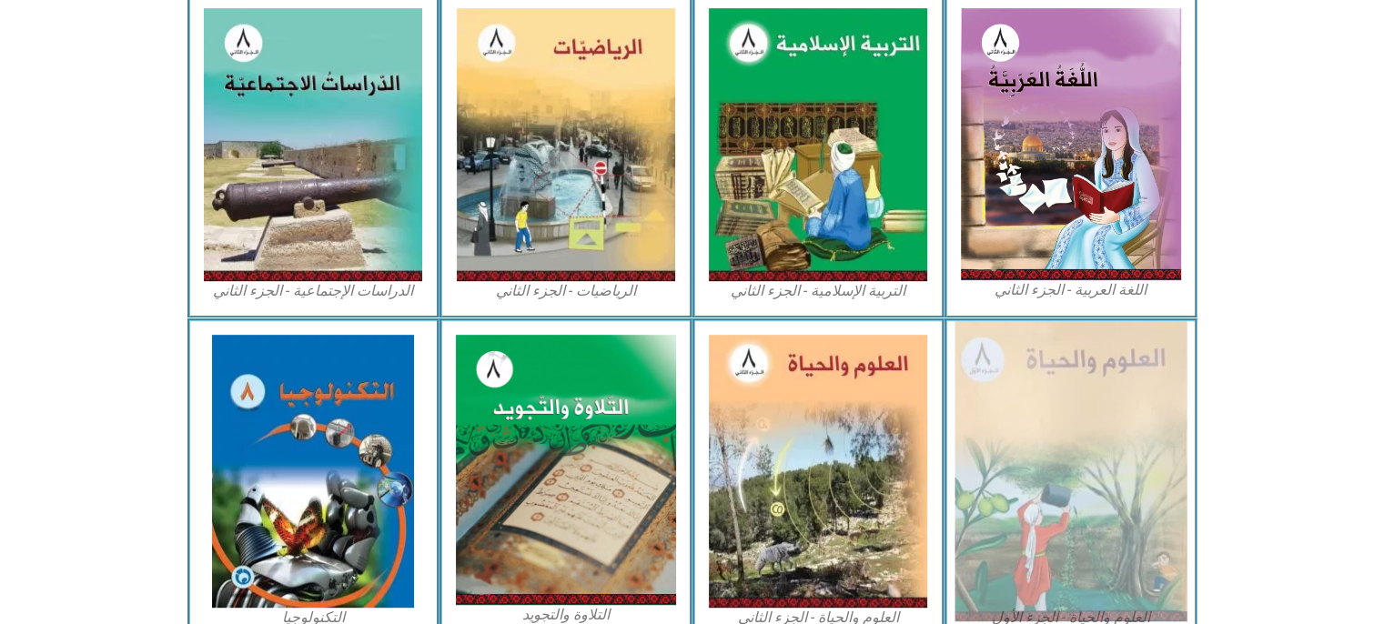
click at [1137, 490] on img at bounding box center [1071, 471] width 232 height 300
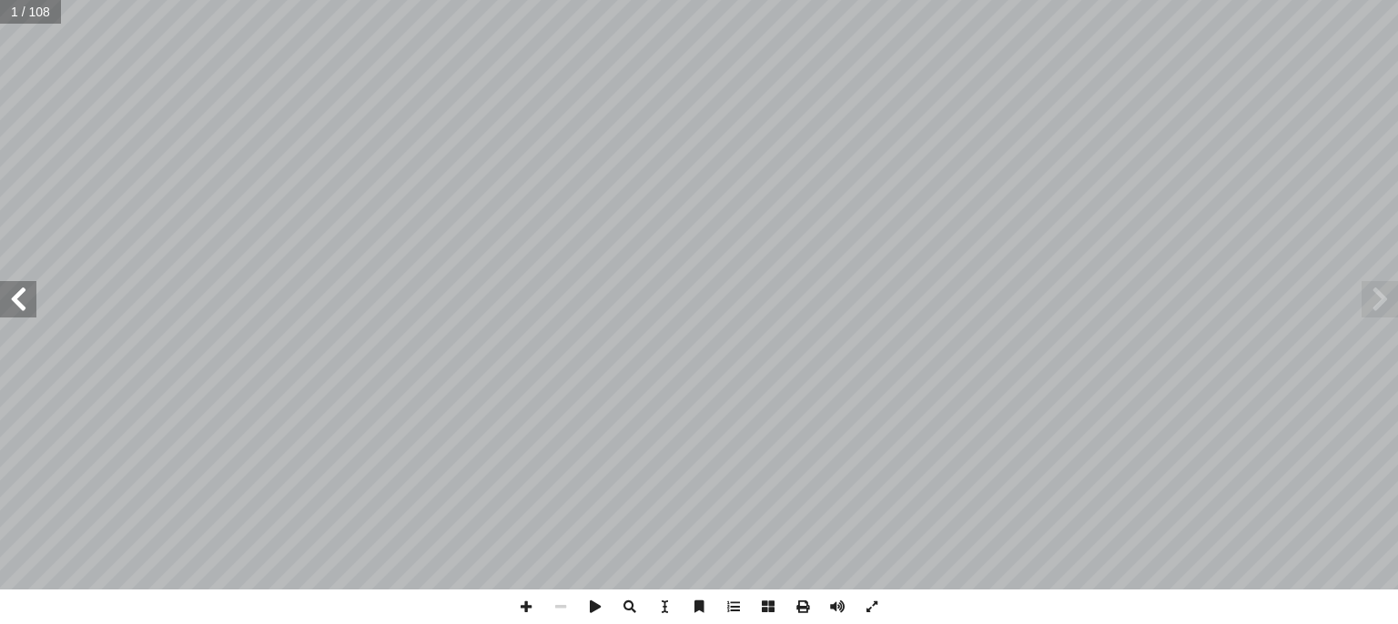
click at [16, 288] on span at bounding box center [18, 299] width 36 height 36
click at [0, 285] on span at bounding box center [18, 299] width 36 height 36
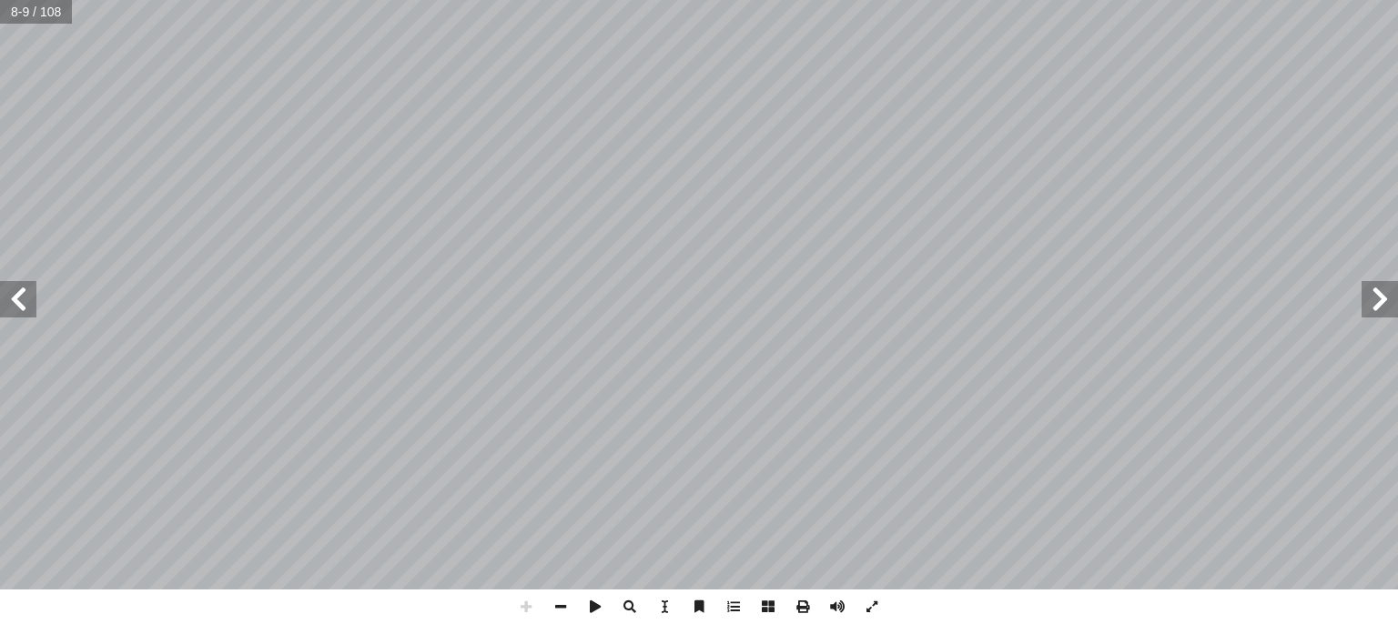
click at [450, 0] on html "الصفحة الرئيسية الصف الأول الصف الثاني الصف الثالث الصف الرابع الصف الخامس الصف…" at bounding box center [699, 83] width 1398 height 166
click at [0, 292] on span at bounding box center [18, 299] width 36 height 36
click at [20, 295] on span at bounding box center [18, 299] width 36 height 36
click at [1383, 288] on span at bounding box center [1379, 299] width 36 height 36
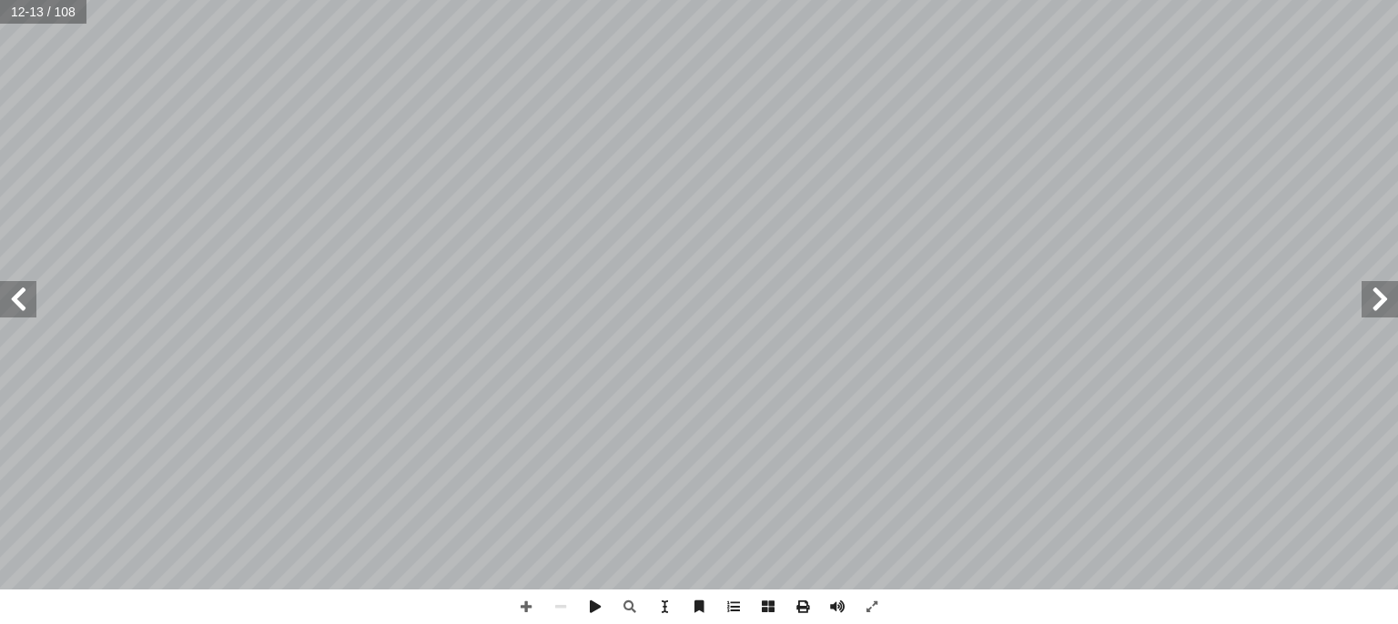
click at [1383, 288] on span at bounding box center [1379, 299] width 36 height 36
click at [25, 314] on span at bounding box center [18, 299] width 36 height 36
click at [25, 315] on span at bounding box center [18, 299] width 36 height 36
click at [25, 317] on span at bounding box center [18, 299] width 36 height 36
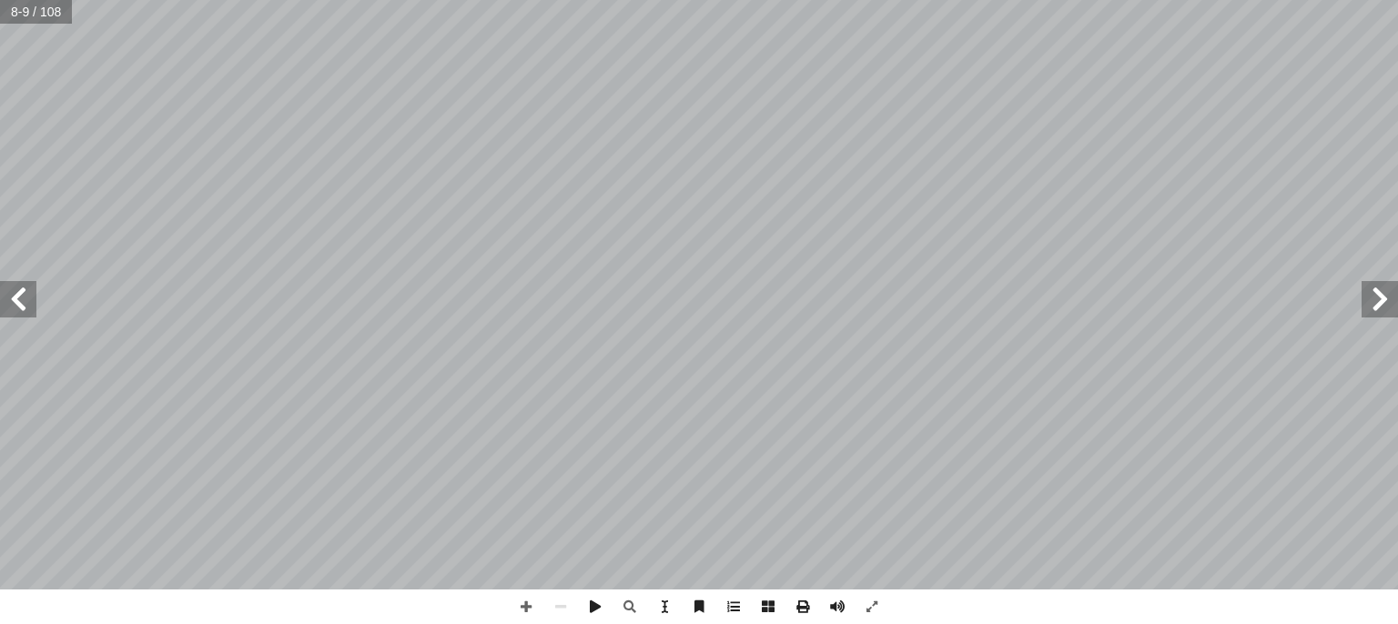
click at [25, 317] on span at bounding box center [18, 299] width 36 height 36
click at [25, 314] on span at bounding box center [18, 299] width 36 height 36
click at [1379, 299] on span at bounding box center [1379, 299] width 36 height 36
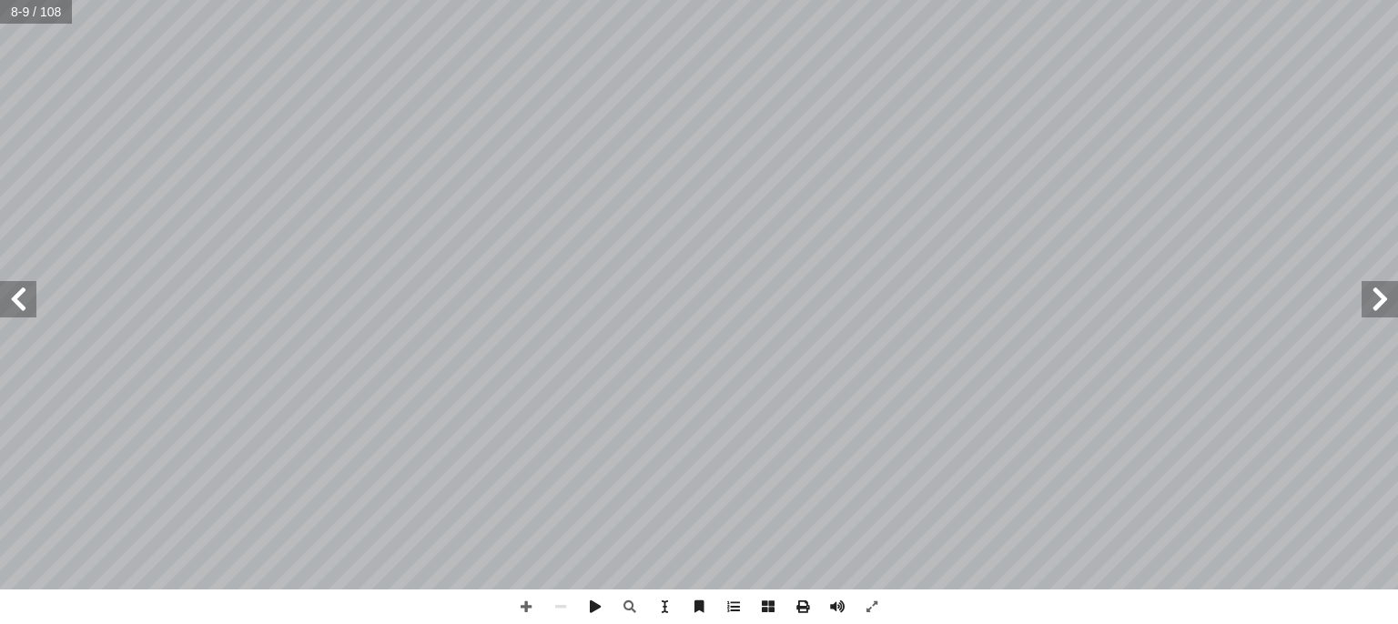
click at [20, 315] on span at bounding box center [18, 299] width 36 height 36
click at [1374, 296] on span at bounding box center [1379, 299] width 36 height 36
click at [22, 290] on div "٤ رس ّ الد )١( رس ّ الد )١( المجاهر ة الدقيقة ّ ( اكتشاف الكائنات الحي نشاط )١ …" at bounding box center [699, 295] width 1398 height 590
click at [23, 293] on span at bounding box center [18, 299] width 36 height 36
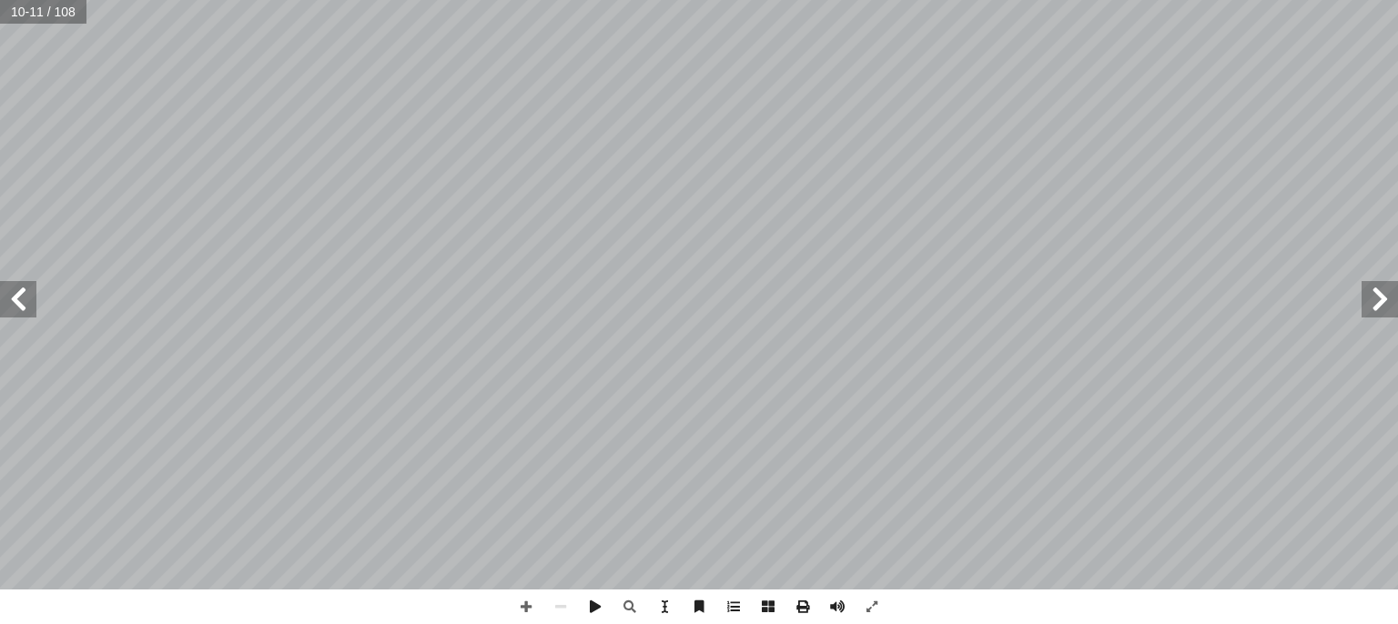
click at [1391, 288] on span at bounding box center [1379, 299] width 36 height 36
click at [19, 296] on span at bounding box center [18, 299] width 36 height 36
click at [1089, 166] on html "الصفحة الرئيسية الصف الأول الصف الثاني الصف الثالث الصف الرابع الصف الخامس الصف…" at bounding box center [699, 83] width 1398 height 166
click at [0, 296] on span at bounding box center [18, 299] width 36 height 36
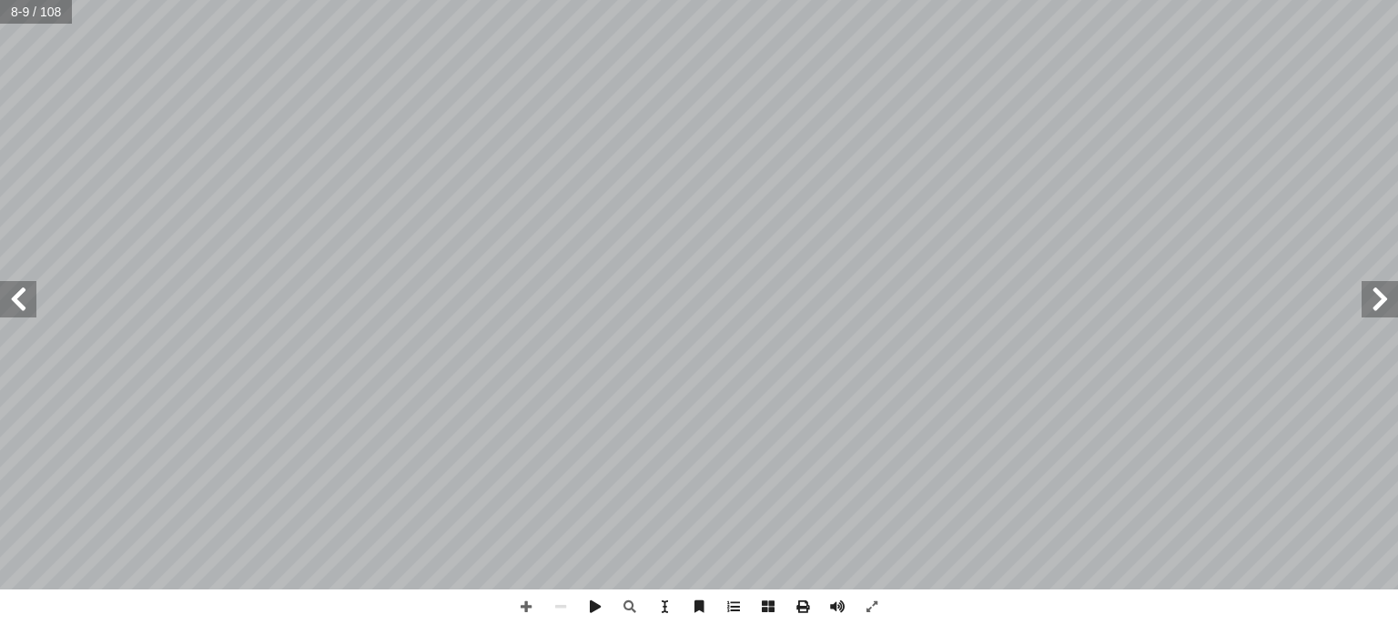
click at [0, 296] on span at bounding box center [18, 299] width 36 height 36
click at [1396, 284] on span at bounding box center [1379, 299] width 36 height 36
click at [1394, 284] on span at bounding box center [1379, 299] width 36 height 36
click at [16, 310] on span at bounding box center [18, 299] width 36 height 36
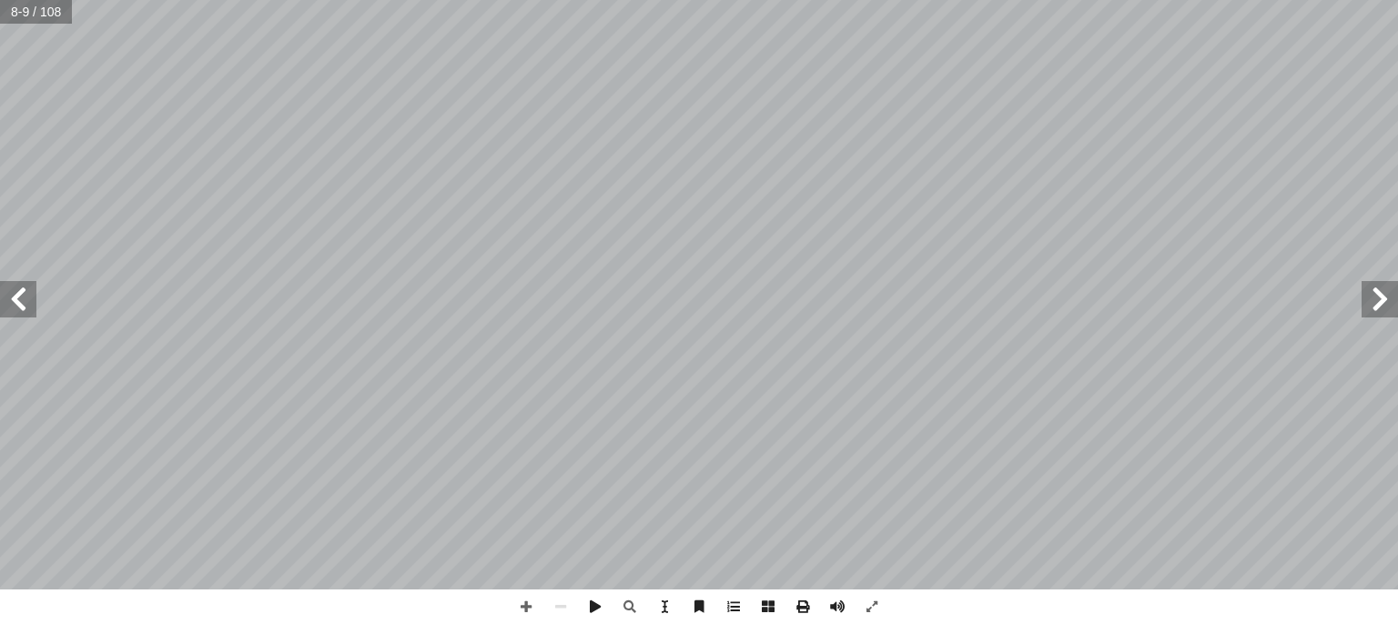
click at [16, 310] on span at bounding box center [18, 299] width 36 height 36
click at [16, 309] on span at bounding box center [18, 299] width 36 height 36
click at [16, 303] on span at bounding box center [18, 299] width 36 height 36
click at [17, 303] on span at bounding box center [18, 299] width 36 height 36
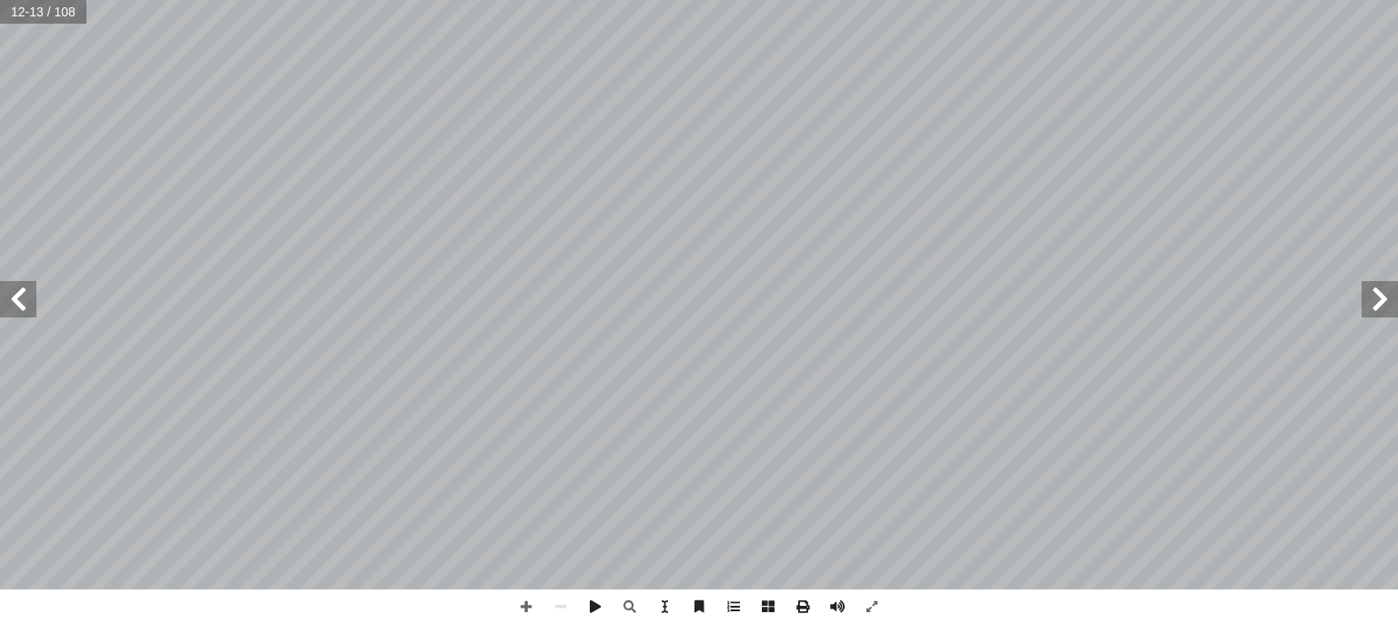
click at [1381, 293] on span at bounding box center [1379, 299] width 36 height 36
click at [1380, 293] on span at bounding box center [1379, 299] width 36 height 36
click at [17, 296] on span at bounding box center [18, 299] width 36 height 36
